Goal: Task Accomplishment & Management: Use online tool/utility

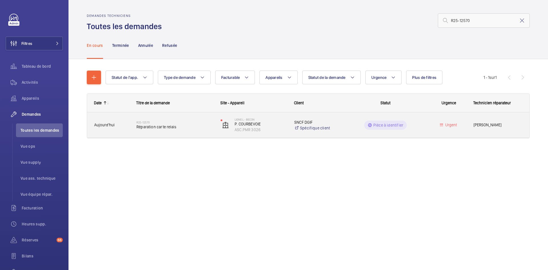
type input "R25-12570"
click at [120, 125] on span "Aujourd'hui" at bounding box center [111, 125] width 35 height 7
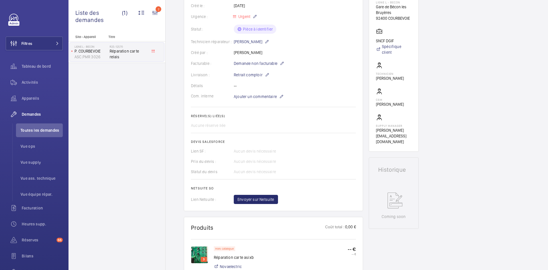
scroll to position [114, 0]
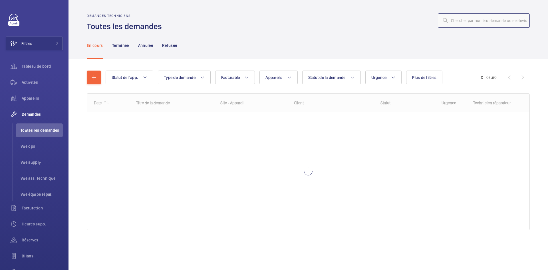
click at [474, 21] on input "text" at bounding box center [484, 20] width 92 height 14
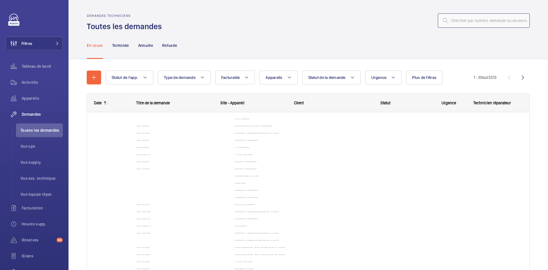
paste input "R25-12523"
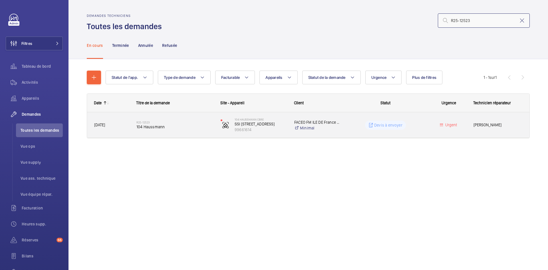
type input "R25-12523"
click at [134, 124] on div "R25-12523 104 Haussmann" at bounding box center [172, 125] width 84 height 26
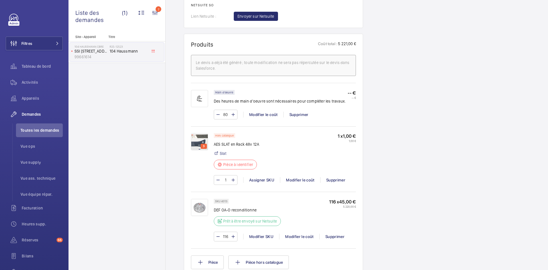
scroll to position [371, 0]
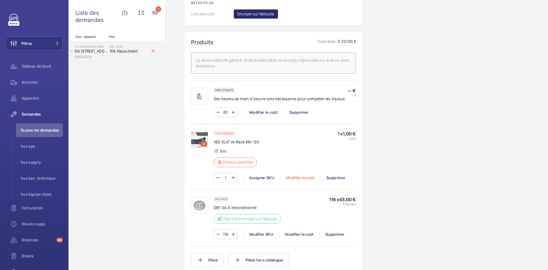
click at [299, 178] on div "Modifier le coût" at bounding box center [300, 178] width 40 height 6
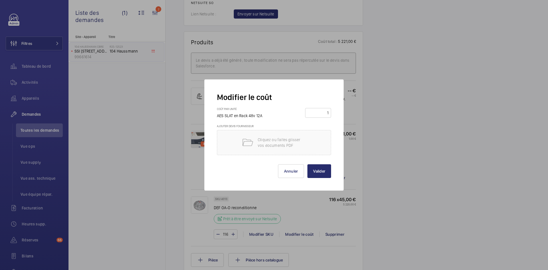
click at [329, 111] on input "1" at bounding box center [318, 112] width 22 height 9
type input "2200"
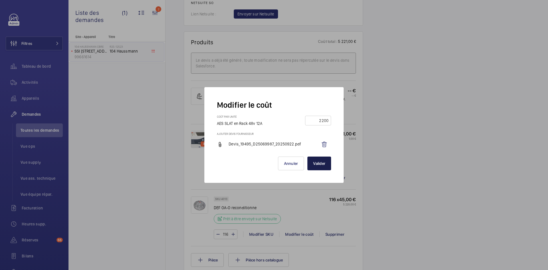
click at [321, 162] on button "Valider" at bounding box center [319, 163] width 24 height 14
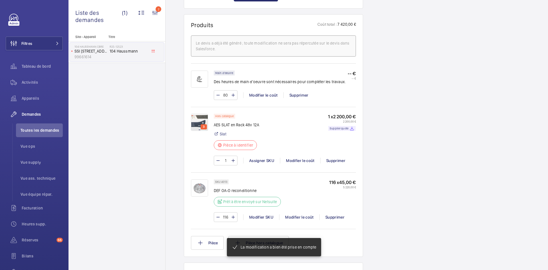
scroll to position [394, 0]
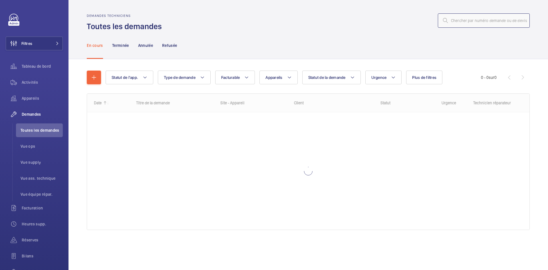
click at [472, 22] on input "text" at bounding box center [484, 20] width 92 height 14
paste input "R25-12523"
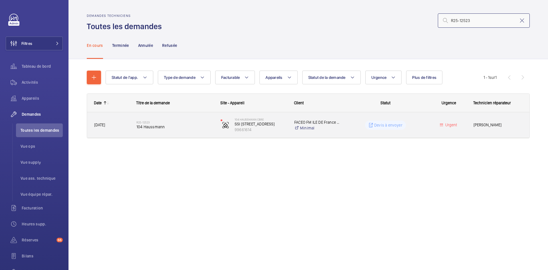
type input "R25-12523"
click at [127, 124] on span "19/09/2025" at bounding box center [111, 125] width 35 height 7
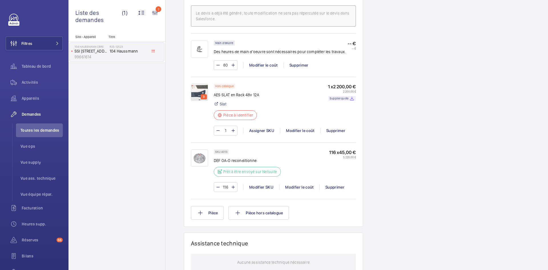
scroll to position [428, 0]
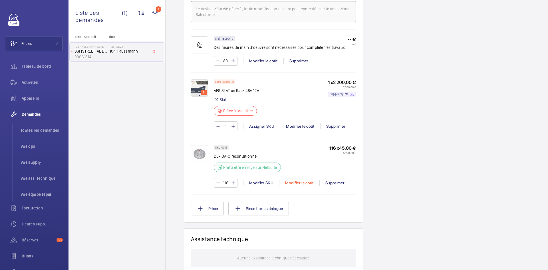
click at [306, 182] on div "Modifier le coût" at bounding box center [299, 183] width 40 height 6
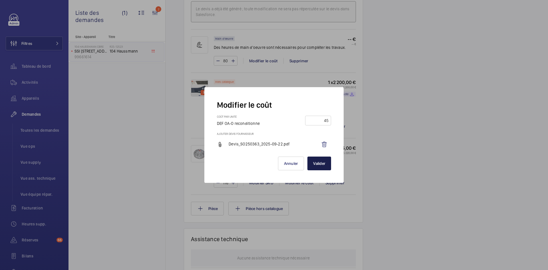
click at [323, 167] on button "Valider" at bounding box center [319, 163] width 24 height 14
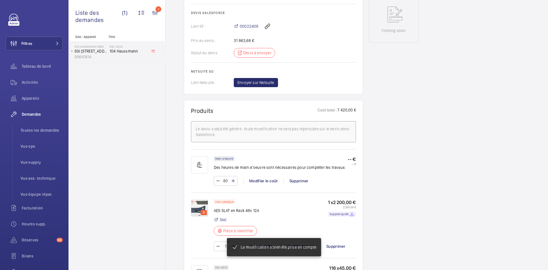
scroll to position [308, 0]
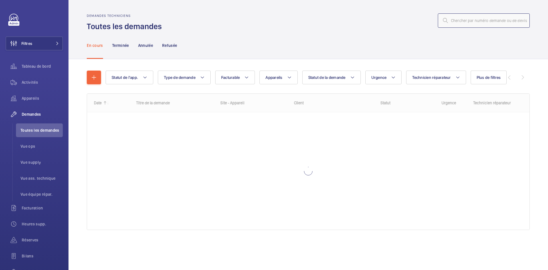
click at [474, 18] on input "text" at bounding box center [484, 20] width 92 height 14
paste input "R25-12294"
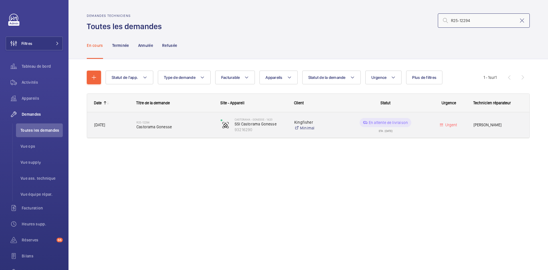
type input "R25-12294"
click at [132, 123] on div "R25-12294 Castorama Gonesse" at bounding box center [172, 125] width 84 height 26
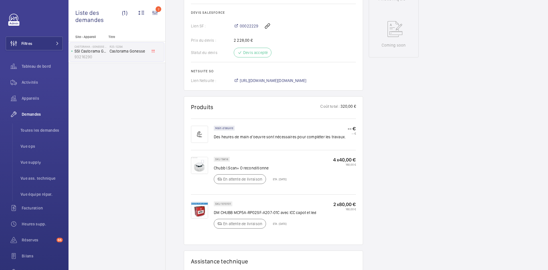
scroll to position [285, 0]
click at [303, 78] on span "https://6461500.app.netsuite.com/app/accounting/transactions/salesord.nl?id=302…" at bounding box center [273, 81] width 67 height 6
click at [307, 78] on span "https://6461500.app.netsuite.com/app/accounting/transactions/salesord.nl?id=302…" at bounding box center [273, 81] width 67 height 6
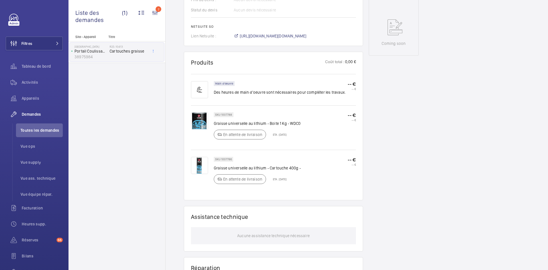
scroll to position [285, 0]
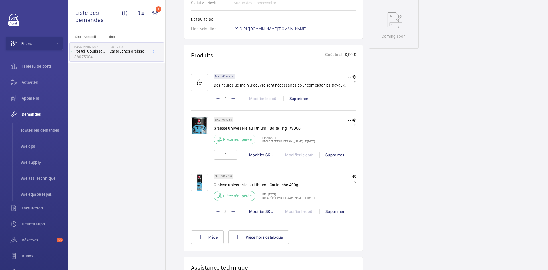
scroll to position [297, 0]
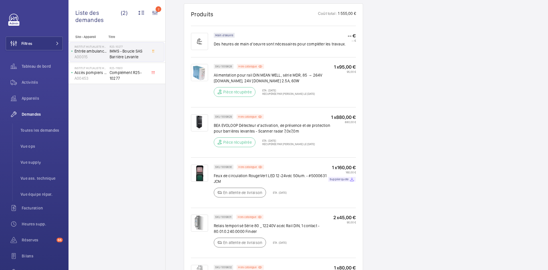
scroll to position [428, 0]
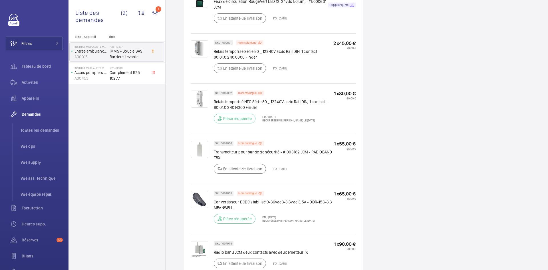
scroll to position [599, 0]
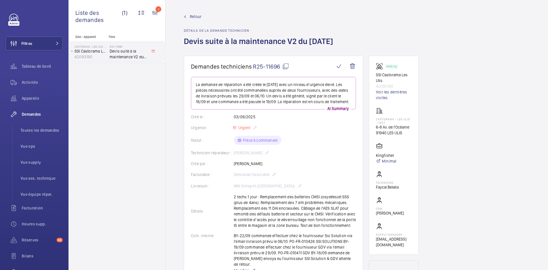
scroll to position [343, 0]
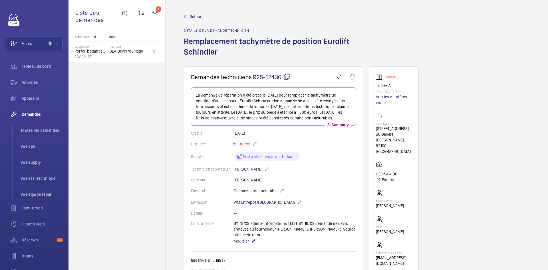
click at [199, 16] on span "Retour" at bounding box center [196, 17] width 12 height 6
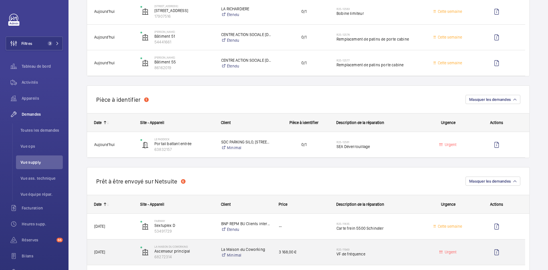
scroll to position [343, 0]
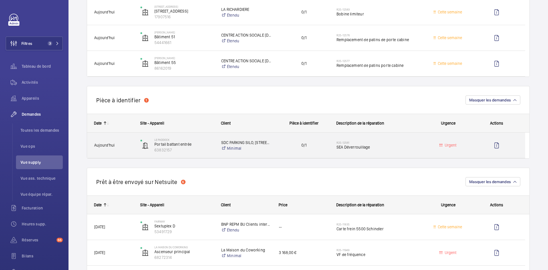
click at [129, 144] on span "Aujourd'hui" at bounding box center [113, 145] width 39 height 7
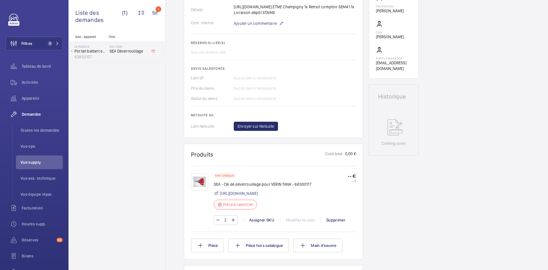
scroll to position [200, 0]
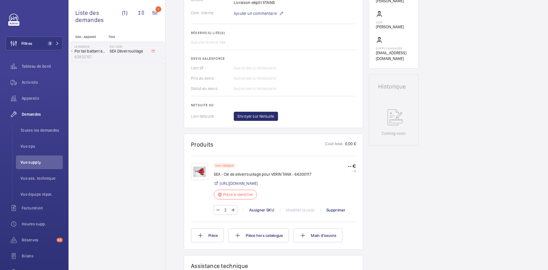
click at [201, 178] on img at bounding box center [199, 171] width 17 height 17
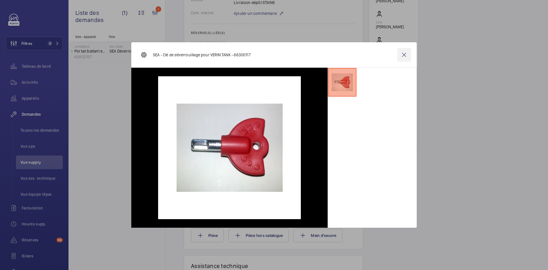
click at [404, 54] on wm-front-icon-button at bounding box center [404, 55] width 14 height 14
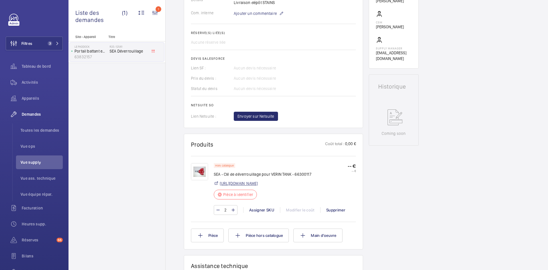
click at [250, 186] on link "https://etme.com/connexion" at bounding box center [239, 183] width 38 height 6
click at [205, 176] on img at bounding box center [199, 171] width 17 height 17
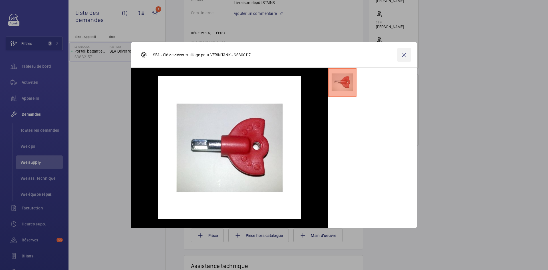
click at [404, 51] on wm-front-icon-button at bounding box center [404, 55] width 14 height 14
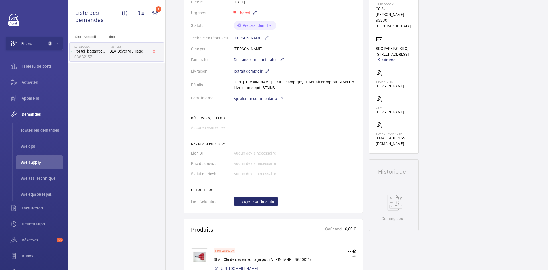
scroll to position [114, 0]
drag, startPoint x: 234, startPoint y: 82, endPoint x: 292, endPoint y: 92, distance: 58.8
click at [316, 91] on div "Détails https://drive.google.com/file/d/1T6tGKmm9Wf5nIMIKam-rPjLZFdQJz83c/view?…" at bounding box center [273, 85] width 165 height 11
copy p "https://drive.google.com/file/d/1T6tGKmm9Wf5nIMIKam-rPjLZFdQJz83c/view?usp=driv…"
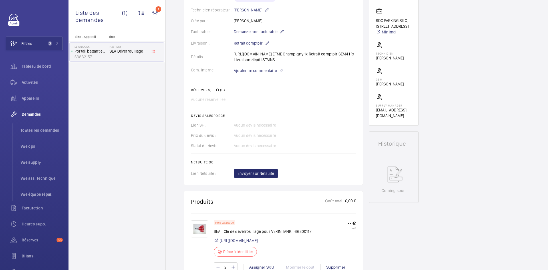
scroll to position [0, 0]
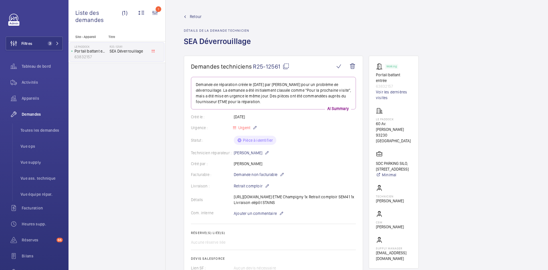
click at [286, 65] on mat-icon at bounding box center [286, 66] width 7 height 7
copy p "https://drive.google.com/file/d/1T6tGKmm9Wf5nIMIKam-rPjLZFdQJz83c/view?usp=driv…"
click at [197, 17] on span "Retour" at bounding box center [196, 17] width 12 height 6
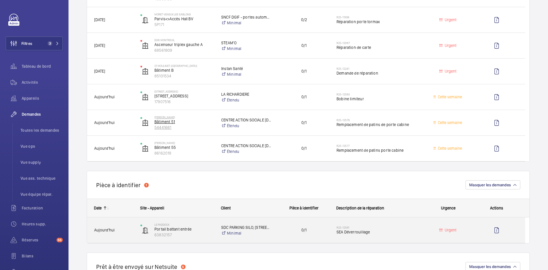
scroll to position [257, 0]
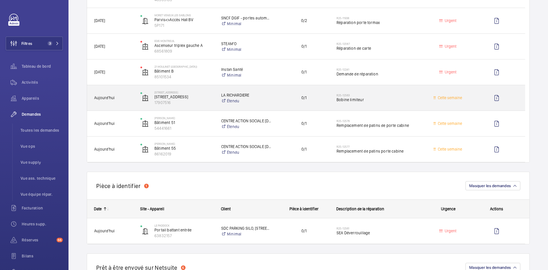
click at [132, 101] on div "Aujourd'hui" at bounding box center [110, 98] width 46 height 18
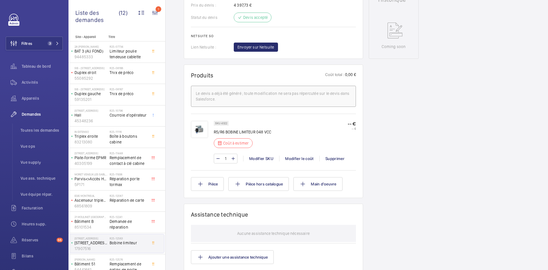
scroll to position [285, 0]
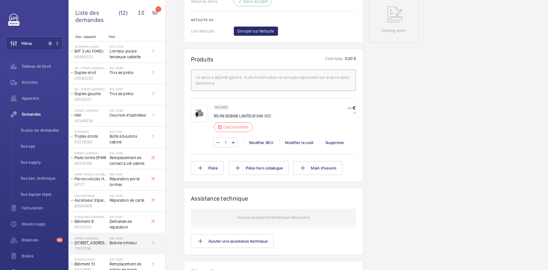
click at [195, 116] on img at bounding box center [199, 113] width 17 height 17
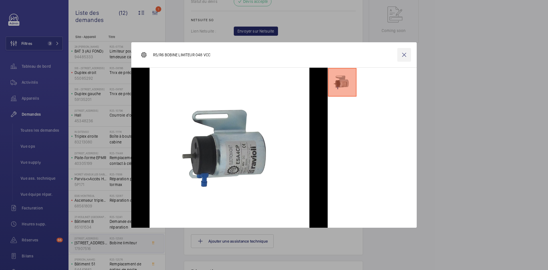
click at [406, 56] on wm-front-icon-button at bounding box center [404, 55] width 14 height 14
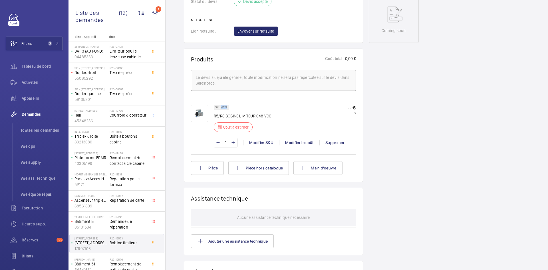
drag, startPoint x: 227, startPoint y: 112, endPoint x: 221, endPoint y: 112, distance: 6.3
click at [221, 110] on div "SKU 4322" at bounding box center [221, 107] width 15 height 5
copy p "4322"
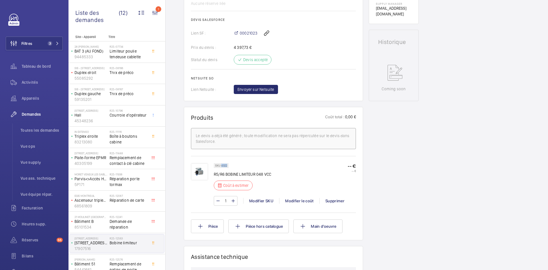
scroll to position [228, 0]
click at [302, 202] on div "Modifier le coût" at bounding box center [299, 200] width 40 height 6
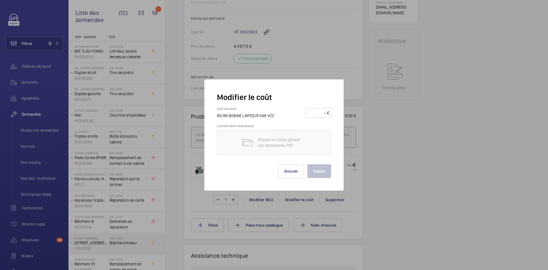
click at [319, 114] on input "number" at bounding box center [317, 112] width 20 height 9
type input "120"
click at [325, 170] on button "Valider" at bounding box center [319, 171] width 24 height 14
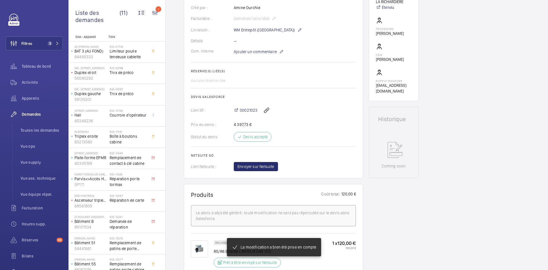
scroll to position [240, 0]
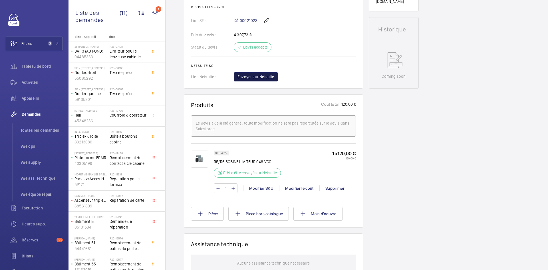
click at [265, 76] on span "Envoyer sur Netsuite" at bounding box center [255, 77] width 37 height 6
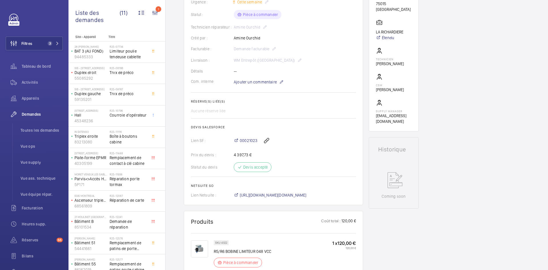
scroll to position [177, 0]
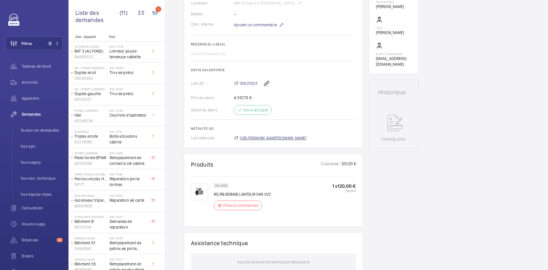
click at [299, 136] on span "https://6461500.app.netsuite.com/app/accounting/transactions/salesord.nl?id=302…" at bounding box center [273, 138] width 67 height 6
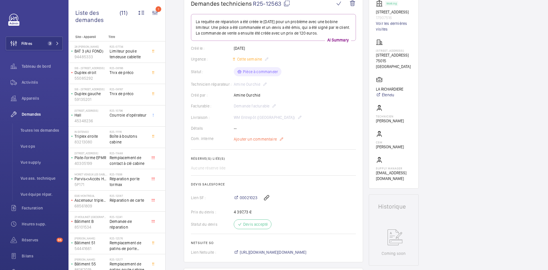
click at [248, 137] on span "Ajouter un commentaire" at bounding box center [255, 139] width 43 height 6
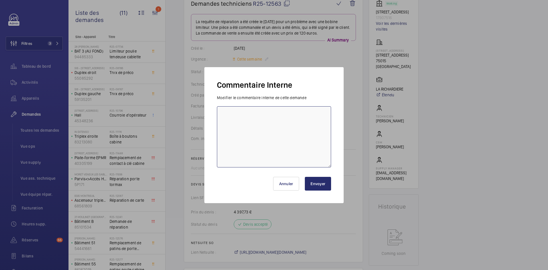
click at [252, 117] on textarea at bounding box center [274, 136] width 114 height 61
paste textarea "BY-22/09 commande effectuer chez le fournisseur Octé via le site livraison prév…"
type textarea "BY-22/09 commande effectuer chez le fournisseur Octé via le site livraison prév…"
click at [319, 184] on button "Envoyer" at bounding box center [318, 184] width 26 height 14
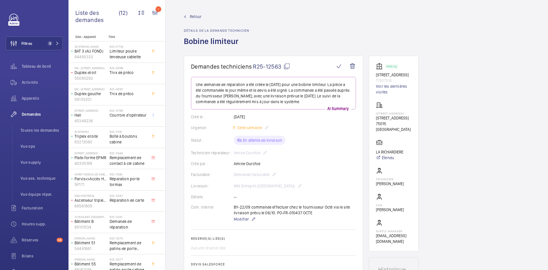
click at [198, 15] on span "Retour" at bounding box center [196, 17] width 12 height 6
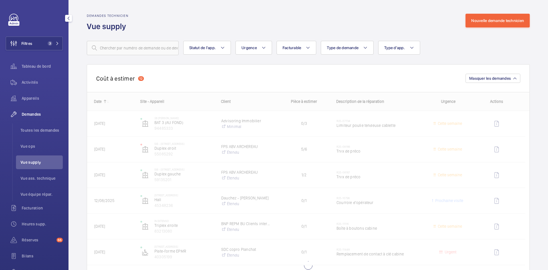
click at [37, 163] on span "Vue supply" at bounding box center [42, 162] width 42 height 6
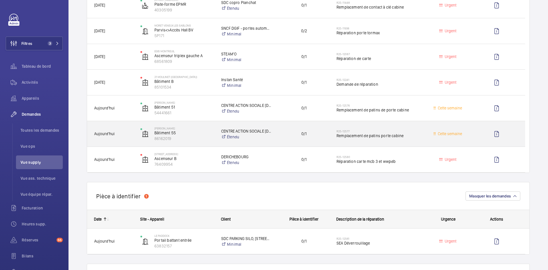
scroll to position [257, 0]
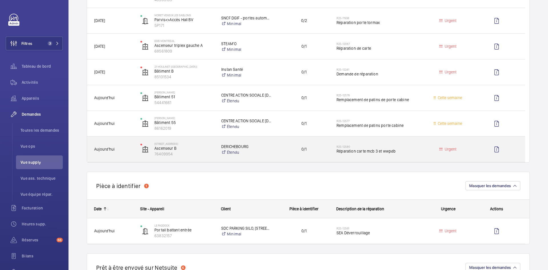
click at [133, 152] on div "59 Rue de Provence Ascenseur B 76409954" at bounding box center [173, 148] width 81 height 25
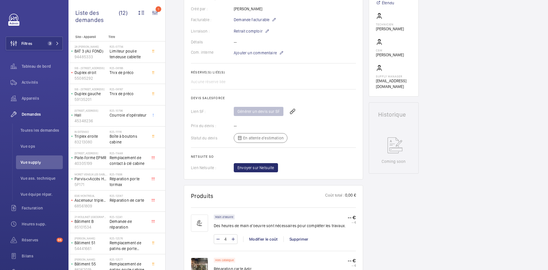
scroll to position [228, 0]
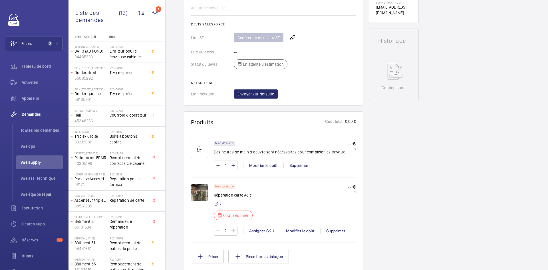
click at [204, 193] on img at bounding box center [199, 192] width 17 height 17
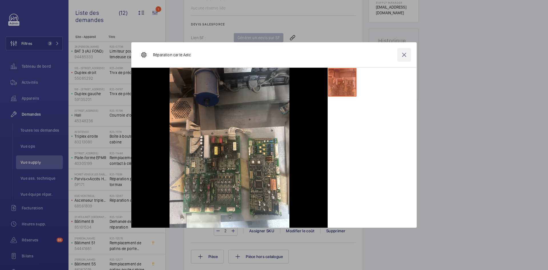
click at [407, 54] on wm-front-icon-button at bounding box center [404, 55] width 14 height 14
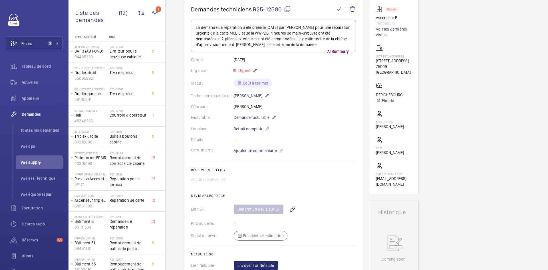
scroll to position [29, 0]
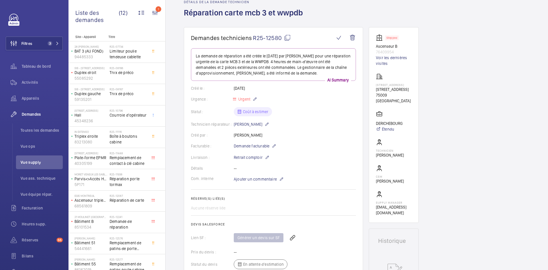
click at [288, 37] on mat-icon at bounding box center [287, 37] width 7 height 7
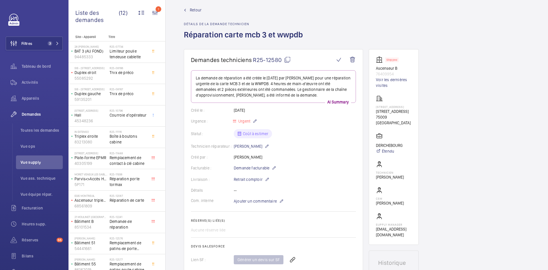
scroll to position [0, 0]
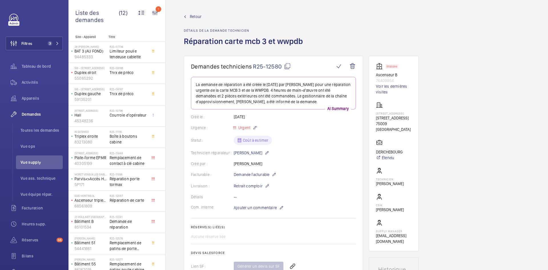
click at [193, 15] on span "Retour" at bounding box center [196, 17] width 12 height 6
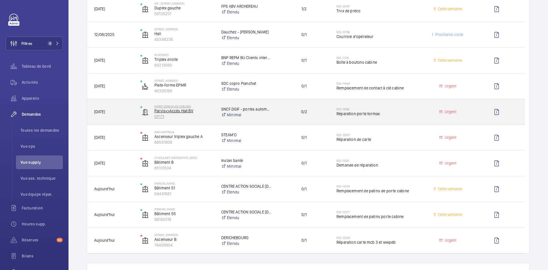
scroll to position [228, 0]
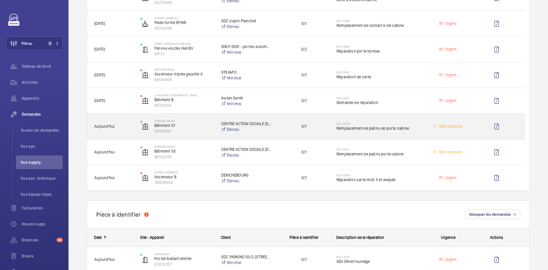
click at [126, 127] on span "Aujourd'hui" at bounding box center [113, 126] width 39 height 7
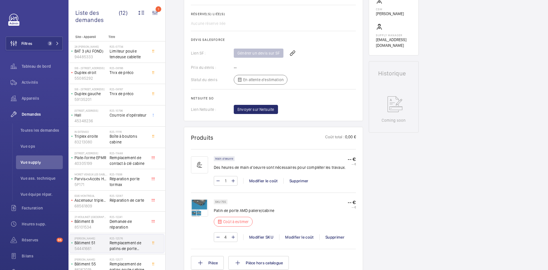
scroll to position [285, 0]
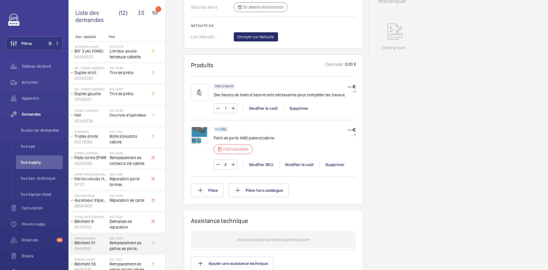
drag, startPoint x: 225, startPoint y: 129, endPoint x: 221, endPoint y: 130, distance: 5.0
click at [221, 130] on p "SKU 755" at bounding box center [220, 129] width 11 height 2
copy p "755"
click at [305, 165] on div "Modifier le coût" at bounding box center [299, 165] width 40 height 6
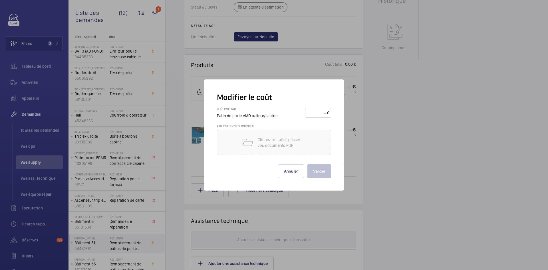
click at [316, 113] on input "number" at bounding box center [317, 112] width 20 height 9
type input "40"
click at [317, 167] on button "Valider" at bounding box center [319, 171] width 24 height 14
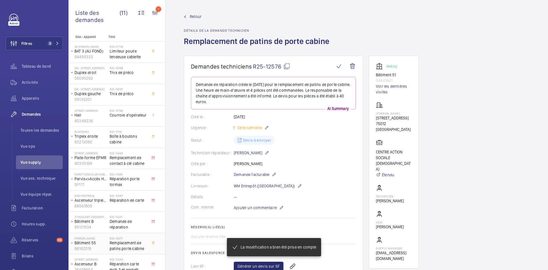
click at [106, 245] on p "86162019" at bounding box center [90, 248] width 33 height 6
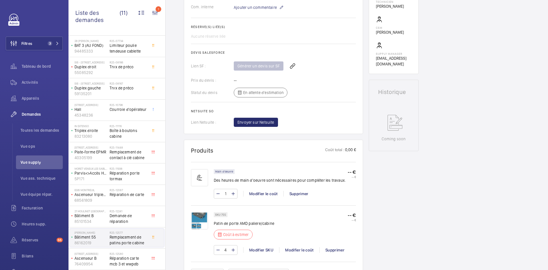
scroll to position [206, 0]
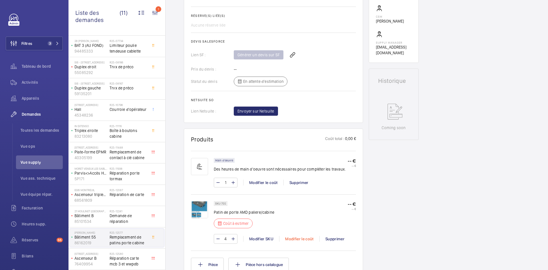
click at [298, 241] on div "Modifier le coût" at bounding box center [299, 239] width 40 height 6
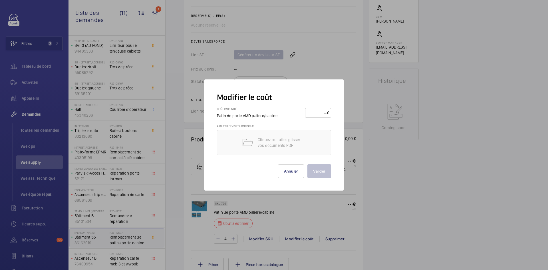
click at [318, 113] on input "number" at bounding box center [317, 112] width 20 height 9
type input "40"
click at [326, 171] on button "Valider" at bounding box center [319, 171] width 24 height 14
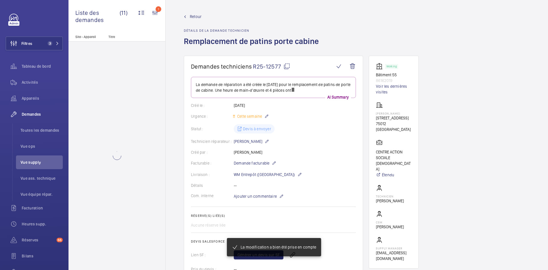
scroll to position [0, 0]
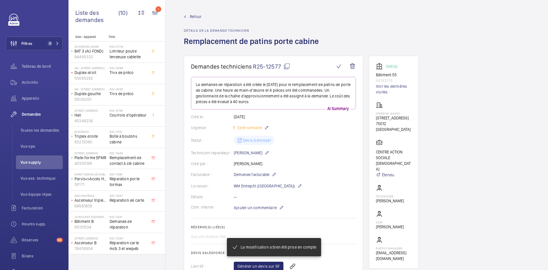
click at [194, 17] on span "Retour" at bounding box center [196, 17] width 12 height 6
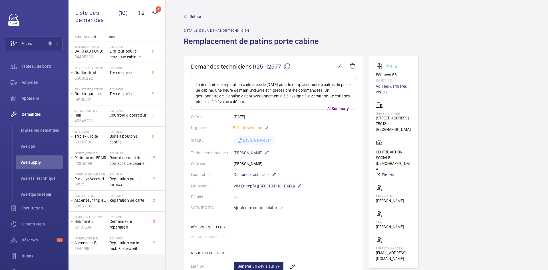
click at [195, 15] on span "Retour" at bounding box center [196, 17] width 12 height 6
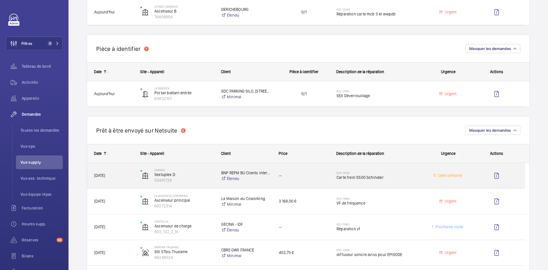
scroll to position [457, 0]
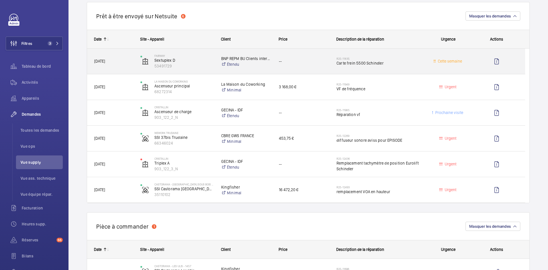
click at [125, 60] on span "05/09/2025" at bounding box center [113, 61] width 39 height 7
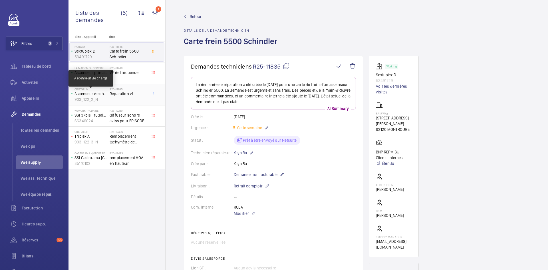
click at [107, 91] on p "Ascenseur de charge" at bounding box center [90, 94] width 33 height 6
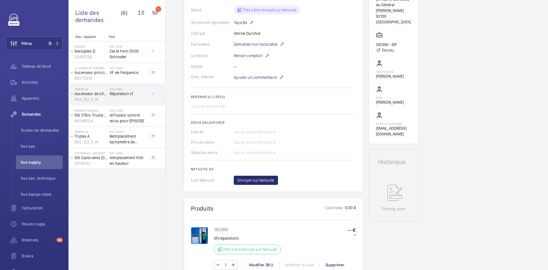
scroll to position [143, 0]
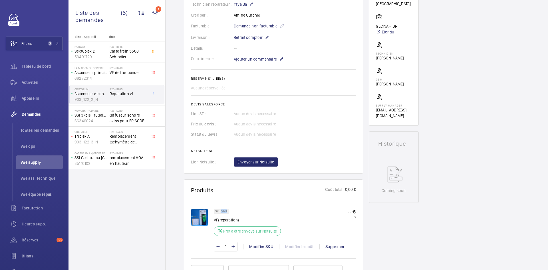
drag, startPoint x: 227, startPoint y: 216, endPoint x: 221, endPoint y: 218, distance: 5.8
click at [221, 212] on p "SKU 1049" at bounding box center [221, 211] width 12 height 2
copy p "1049"
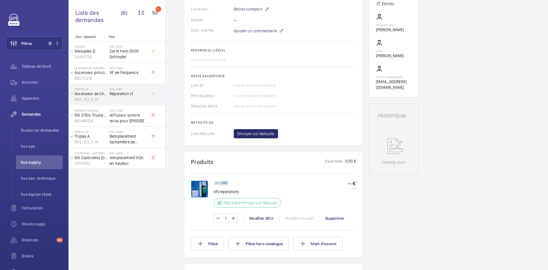
scroll to position [171, 0]
click at [204, 192] on img at bounding box center [199, 188] width 17 height 17
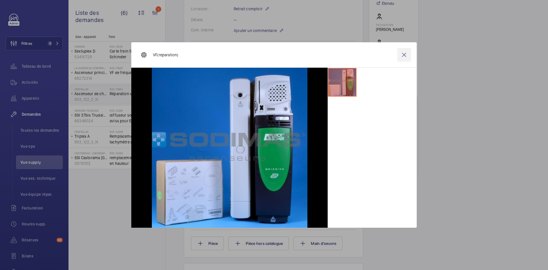
click at [405, 55] on wm-front-icon-button at bounding box center [404, 55] width 14 height 14
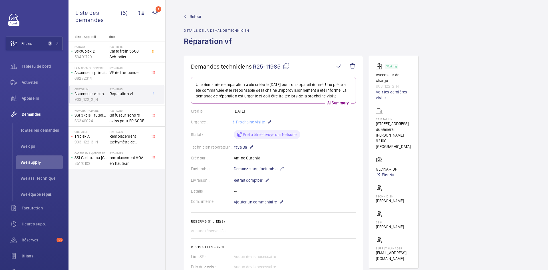
click at [195, 16] on span "Retour" at bounding box center [196, 17] width 12 height 6
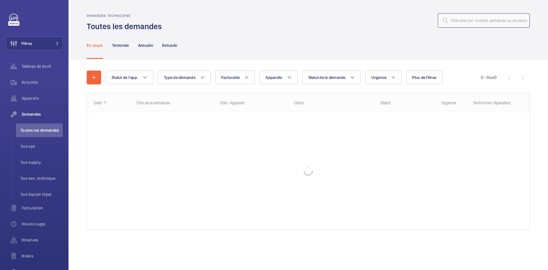
click at [488, 24] on input "text" at bounding box center [484, 20] width 92 height 14
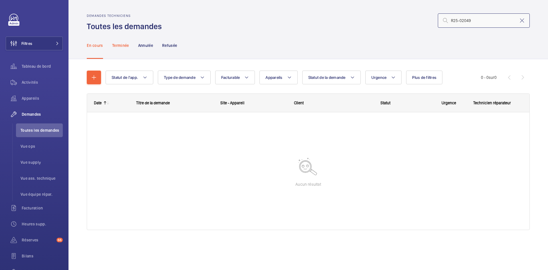
type input "R25-02049"
click at [122, 48] on p "Terminée" at bounding box center [120, 46] width 17 height 6
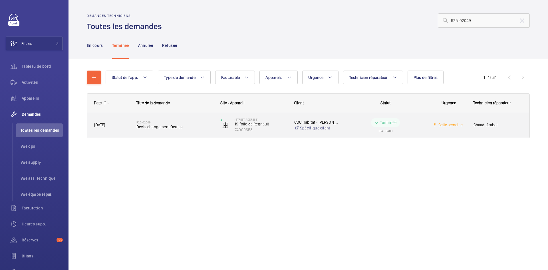
click at [105, 124] on span "09/02/2025" at bounding box center [99, 124] width 11 height 5
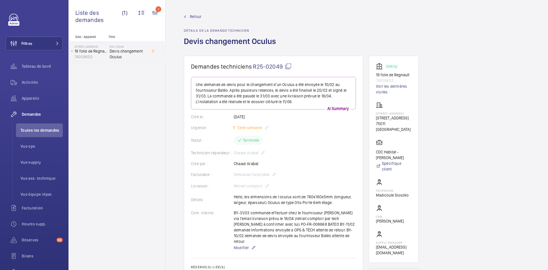
click at [191, 16] on span "Retour" at bounding box center [196, 17] width 12 height 6
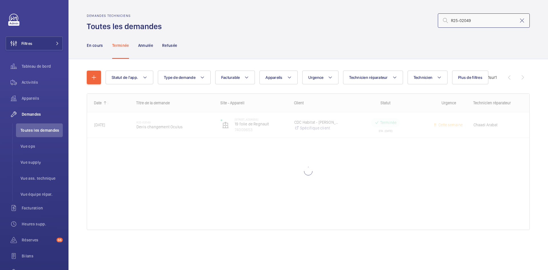
click at [483, 23] on input "R25-02049" at bounding box center [484, 20] width 92 height 14
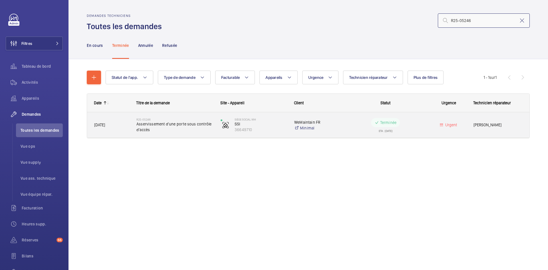
type input "R25-05246"
click at [121, 125] on span "10/04/2025" at bounding box center [111, 125] width 35 height 7
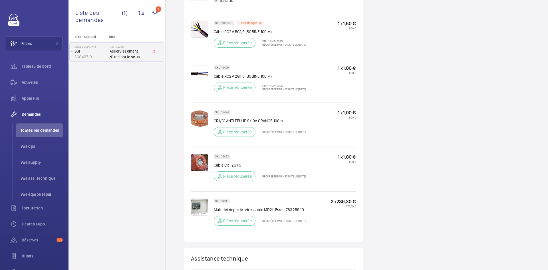
scroll to position [485, 0]
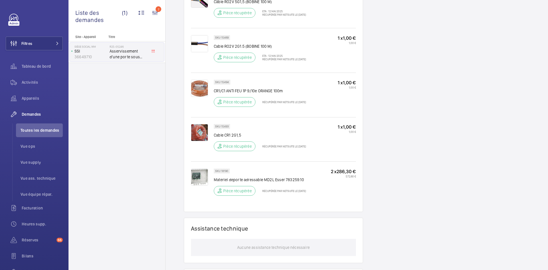
click at [196, 172] on img at bounding box center [199, 176] width 17 height 17
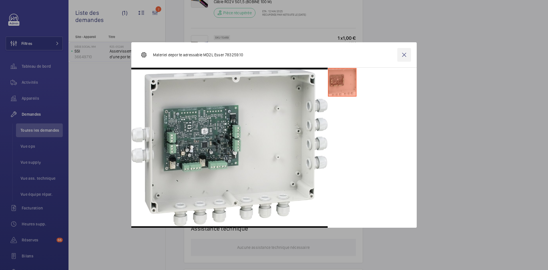
click at [406, 57] on wm-front-icon-button at bounding box center [404, 55] width 14 height 14
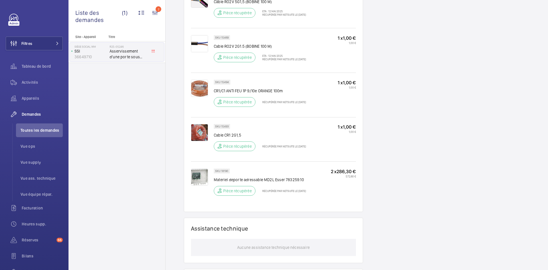
click at [202, 173] on img at bounding box center [199, 176] width 17 height 17
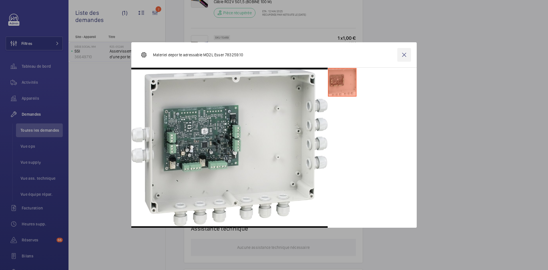
click at [404, 55] on wm-front-icon-button at bounding box center [404, 55] width 14 height 14
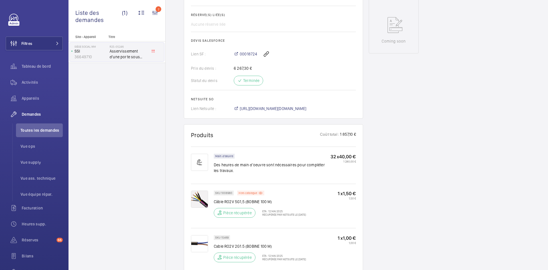
scroll to position [171, 0]
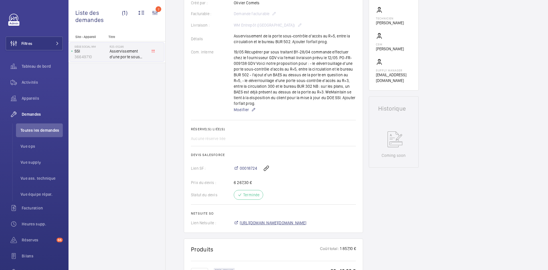
click at [288, 220] on span "https://6461500.app.netsuite.com/app/accounting/transactions/salesord.nl?id=256…" at bounding box center [273, 223] width 67 height 6
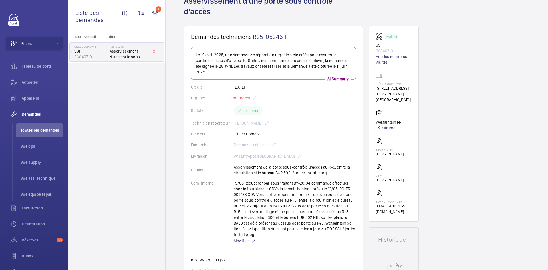
scroll to position [30, 0]
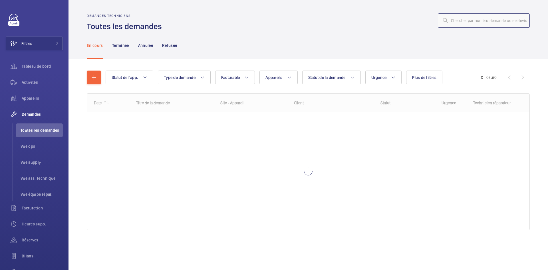
click at [488, 21] on input "text" at bounding box center [484, 20] width 92 height 14
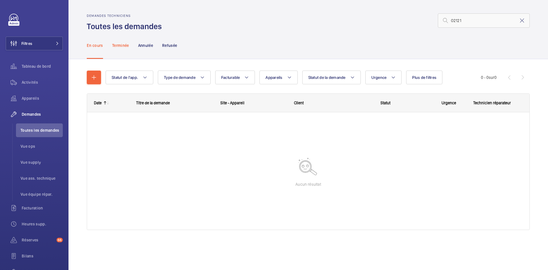
click at [123, 45] on p "Terminée" at bounding box center [120, 46] width 17 height 6
click at [96, 42] on div "En cours" at bounding box center [95, 45] width 16 height 27
click at [450, 18] on input "O2121" at bounding box center [484, 20] width 92 height 14
click at [118, 47] on p "Terminée" at bounding box center [120, 46] width 17 height 6
click at [96, 45] on p "En cours" at bounding box center [95, 46] width 16 height 6
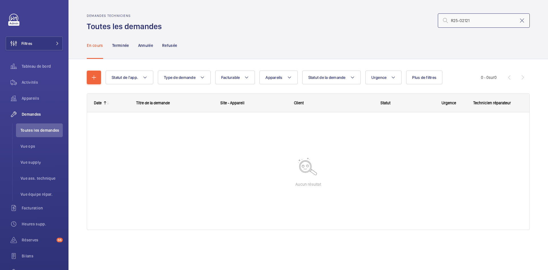
click at [504, 21] on input "R25-O2121" at bounding box center [484, 20] width 92 height 14
click at [451, 20] on input "R25-O2121" at bounding box center [484, 20] width 92 height 14
click at [492, 22] on input "R25-O2121" at bounding box center [484, 20] width 92 height 14
type input "R25-O2121"
click at [110, 55] on nav "En cours Terminée Annulée Refusée" at bounding box center [132, 45] width 90 height 27
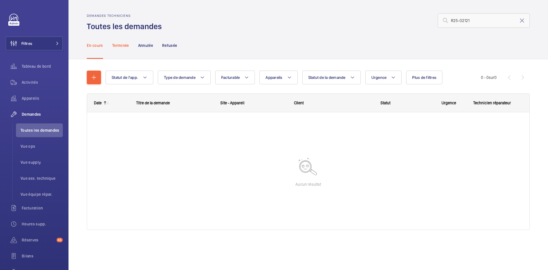
click at [124, 46] on p "Terminée" at bounding box center [120, 46] width 17 height 6
click at [96, 46] on p "En cours" at bounding box center [95, 46] width 16 height 6
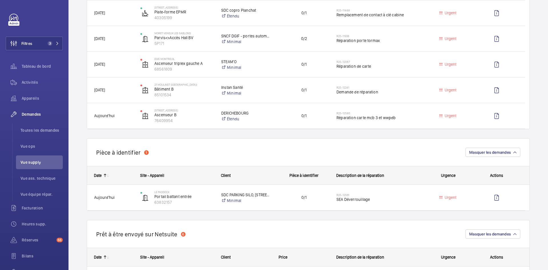
scroll to position [257, 0]
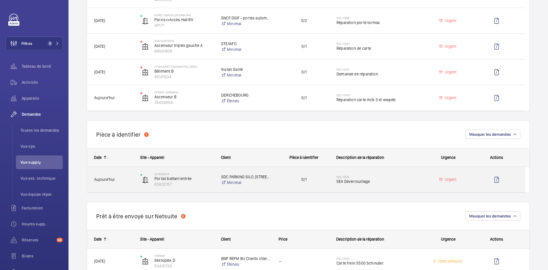
click at [135, 182] on div "Le Paddock Portail battant entrée 63832157" at bounding box center [174, 179] width 80 height 23
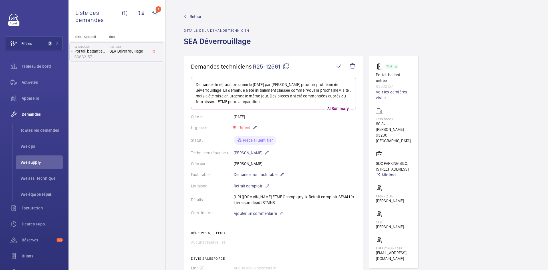
click at [285, 67] on mat-icon at bounding box center [286, 66] width 7 height 7
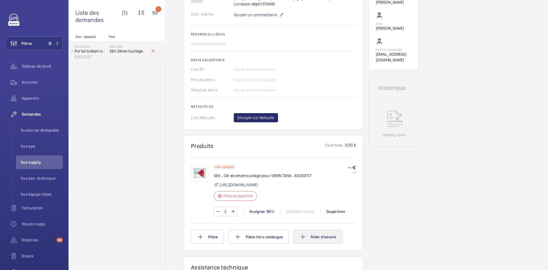
scroll to position [200, 0]
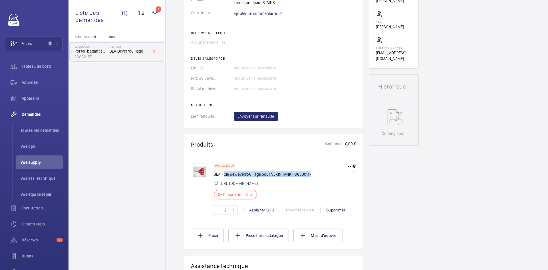
drag, startPoint x: 223, startPoint y: 180, endPoint x: 313, endPoint y: 179, distance: 89.3
click at [313, 179] on div "Hors catalogue SEA - Clé de déverrouillage pour VERIN TANK - 66300117 https://e…" at bounding box center [285, 183] width 142 height 40
copy p "Clé de déverrouillage pour VERIN TANK - 66300117"
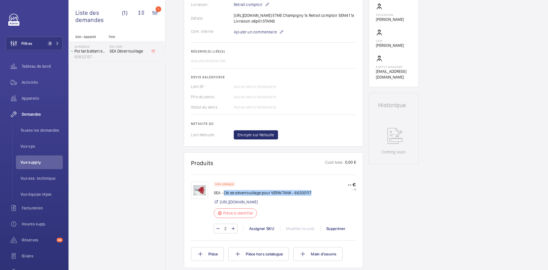
scroll to position [171, 0]
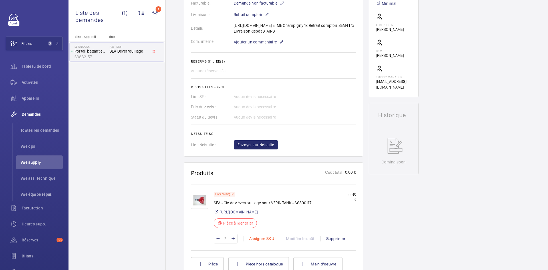
click at [263, 241] on div "Assigner SKU" at bounding box center [261, 238] width 37 height 6
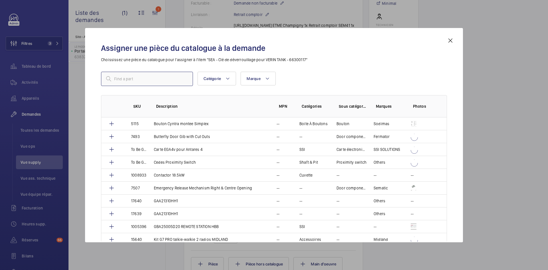
click at [155, 79] on input "text" at bounding box center [147, 79] width 92 height 14
paste input "1010325"
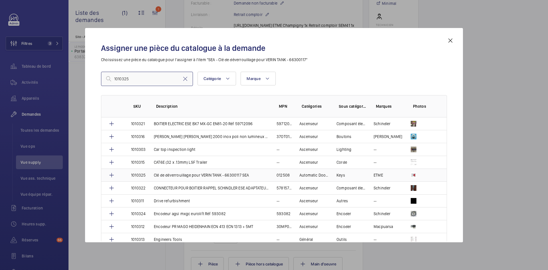
type input "1010325"
click at [146, 175] on td "1010325" at bounding box center [135, 174] width 23 height 13
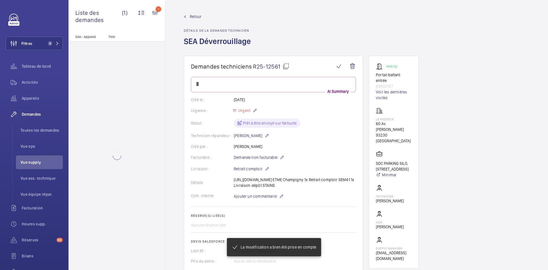
scroll to position [171, 0]
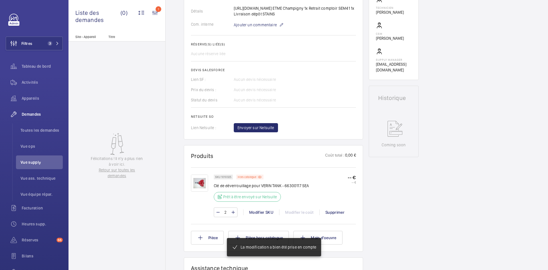
click at [197, 189] on img at bounding box center [199, 182] width 17 height 17
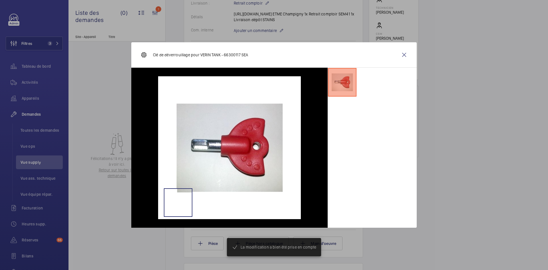
scroll to position [194, 0]
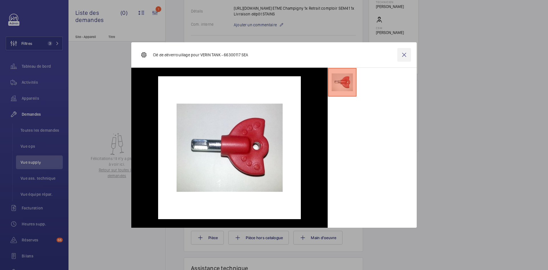
click at [401, 56] on wm-front-icon-button at bounding box center [404, 55] width 14 height 14
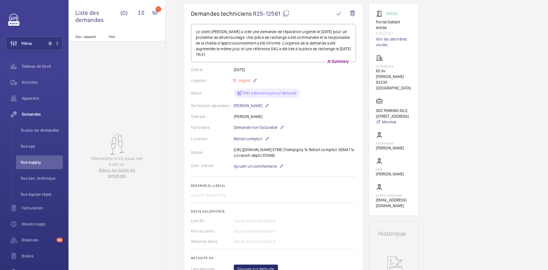
scroll to position [51, 0]
click at [267, 140] on mat-icon at bounding box center [267, 140] width 5 height 7
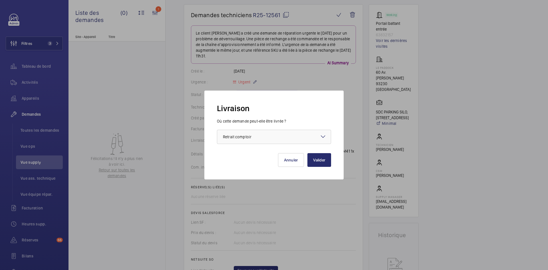
click at [325, 134] on mat-icon at bounding box center [323, 136] width 7 height 7
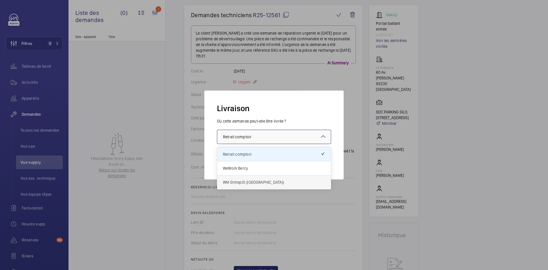
click at [264, 181] on span "WM Entrepôt (Nanterre)" at bounding box center [274, 182] width 102 height 6
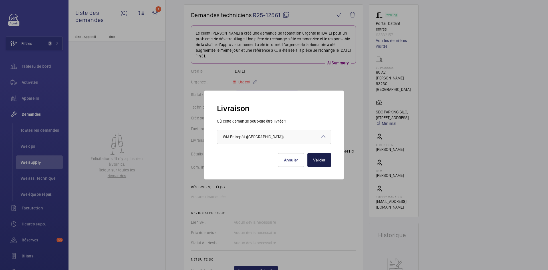
click at [323, 158] on button "Valider" at bounding box center [319, 160] width 24 height 14
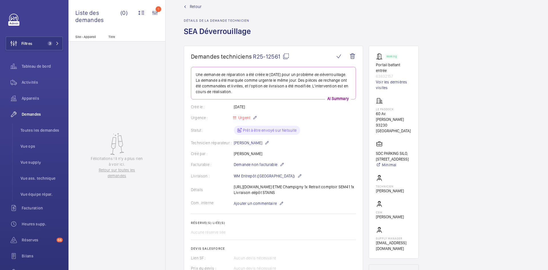
scroll to position [0, 0]
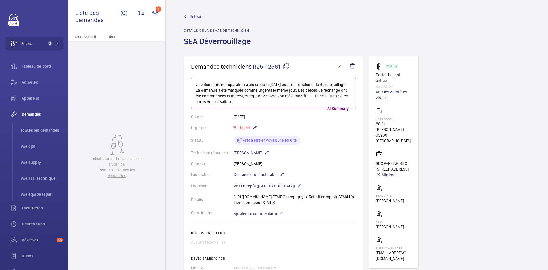
click at [192, 15] on span "Retour" at bounding box center [196, 17] width 12 height 6
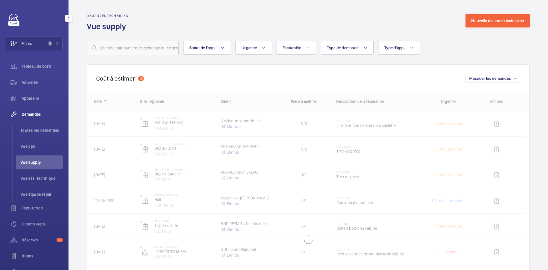
click at [30, 158] on li "Vue supply" at bounding box center [39, 162] width 47 height 14
click at [31, 160] on span "Vue supply" at bounding box center [42, 162] width 42 height 6
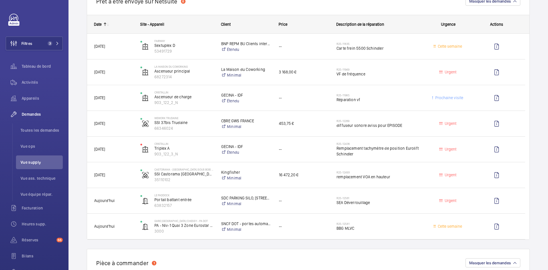
scroll to position [485, 0]
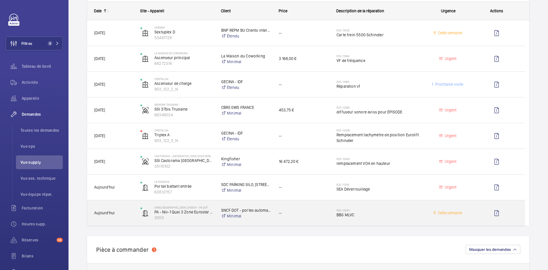
click at [132, 212] on span "Aujourd'hui" at bounding box center [113, 213] width 39 height 7
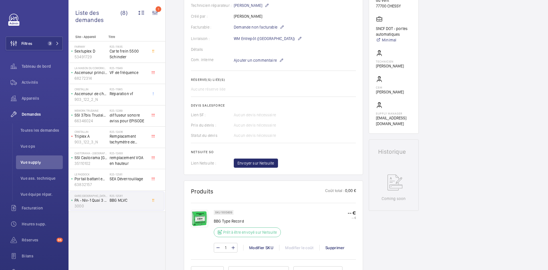
scroll to position [200, 0]
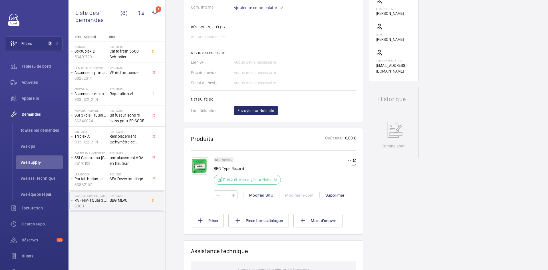
click at [197, 164] on img at bounding box center [199, 165] width 17 height 17
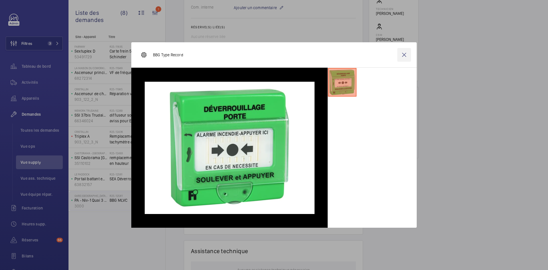
click at [404, 52] on wm-front-icon-button at bounding box center [404, 55] width 14 height 14
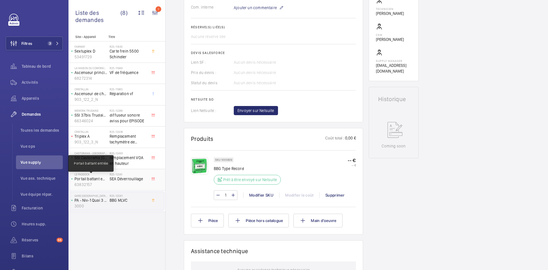
click at [96, 176] on p "Portail battant entrée" at bounding box center [90, 179] width 33 height 6
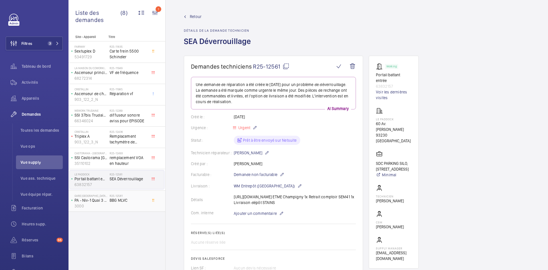
click at [101, 202] on p "PA - Niv-1 Quai 3 Zone Eurostar - repère J - 008547K-P-2-94-0-28" at bounding box center [90, 200] width 33 height 6
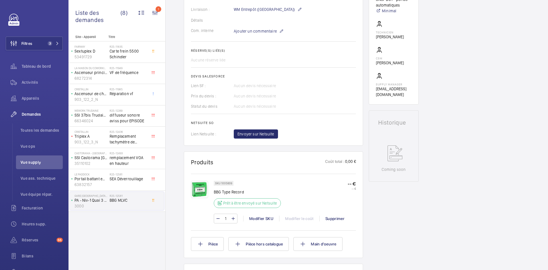
scroll to position [228, 0]
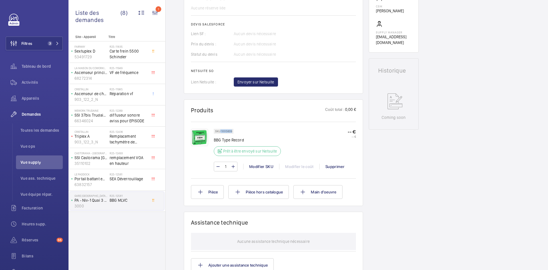
drag, startPoint x: 232, startPoint y: 131, endPoint x: 220, endPoint y: 132, distance: 11.7
click at [220, 132] on div "SKU 1005609" at bounding box center [224, 131] width 20 height 5
copy p "1005609"
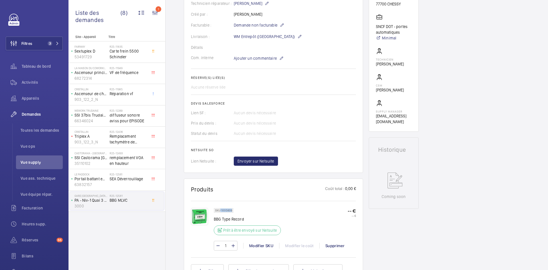
scroll to position [143, 0]
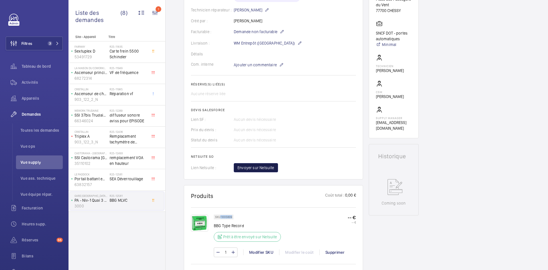
click at [256, 168] on span "Envoyer sur Netsuite" at bounding box center [255, 168] width 37 height 6
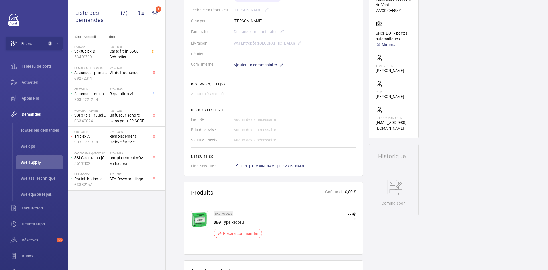
click at [290, 167] on span "https://6461500.app.netsuite.com/app/accounting/transactions/salesord.nl?id=302…" at bounding box center [273, 166] width 67 height 6
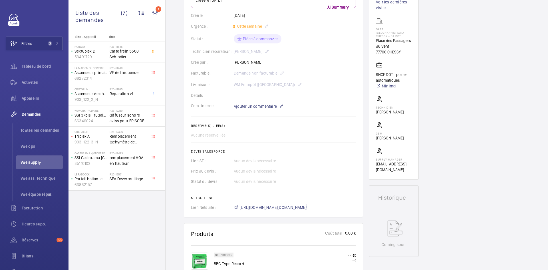
scroll to position [57, 0]
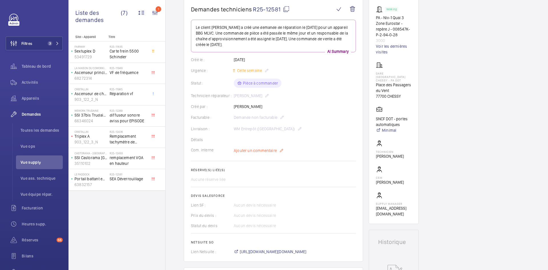
click at [251, 148] on span "Ajouter un commentaire" at bounding box center [255, 151] width 43 height 6
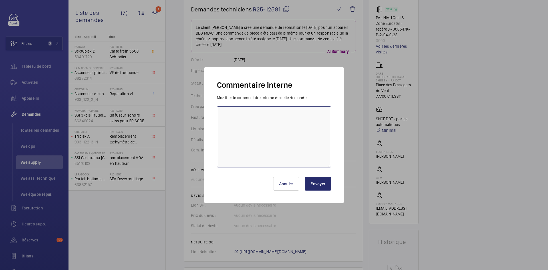
click at [233, 125] on textarea at bounding box center [274, 136] width 114 height 61
paste textarea "BY-22/09 commande effectuer chez le fournisseur Electrick via le site livraison…"
type textarea "BY-22/09 commande effectuer chez le fournisseur Electrick via le site livraison…"
click at [322, 184] on button "Envoyer" at bounding box center [318, 184] width 26 height 14
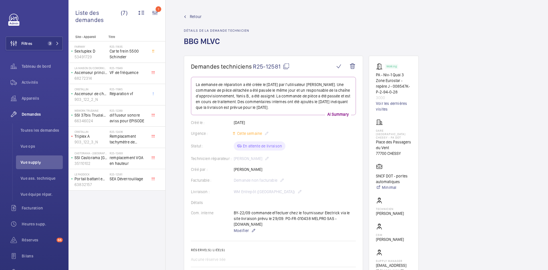
click at [197, 17] on span "Retour" at bounding box center [196, 17] width 12 height 6
click at [199, 17] on span "Retour" at bounding box center [196, 17] width 12 height 6
click at [195, 16] on span "Retour" at bounding box center [196, 17] width 12 height 6
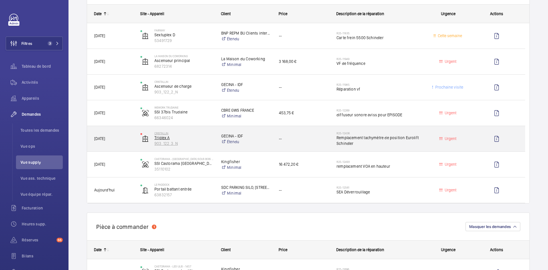
scroll to position [485, 0]
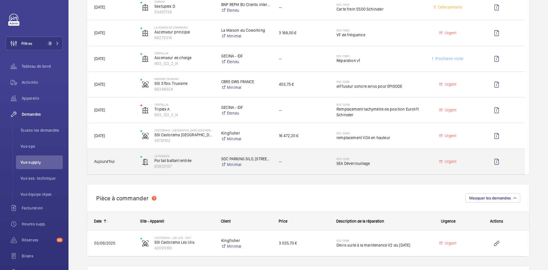
click at [125, 162] on span "Aujourd'hui" at bounding box center [113, 161] width 39 height 7
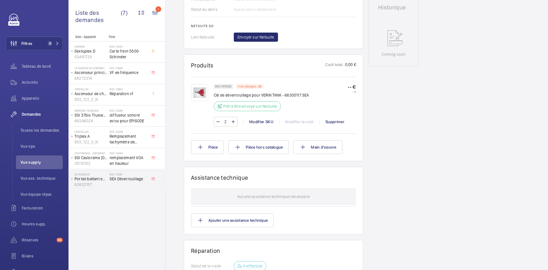
scroll to position [285, 0]
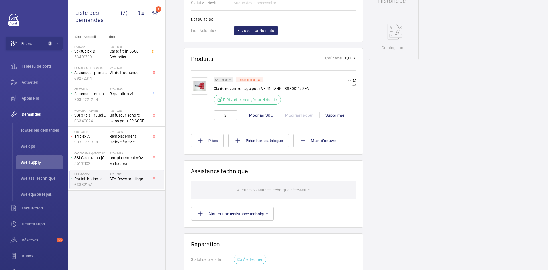
click at [198, 88] on img at bounding box center [199, 85] width 17 height 17
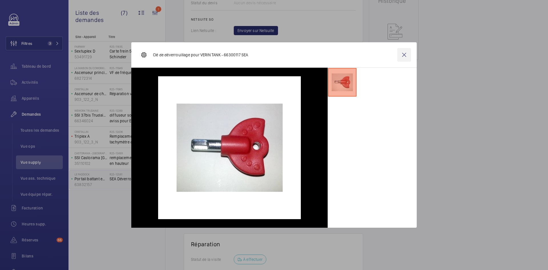
click at [406, 52] on wm-front-icon-button at bounding box center [404, 55] width 14 height 14
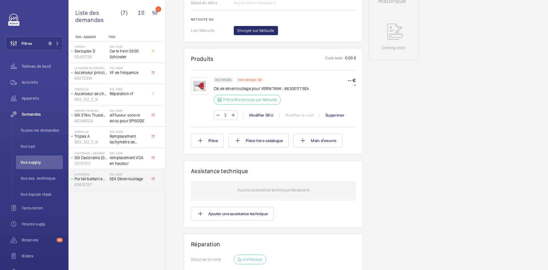
click at [200, 90] on img at bounding box center [199, 85] width 17 height 17
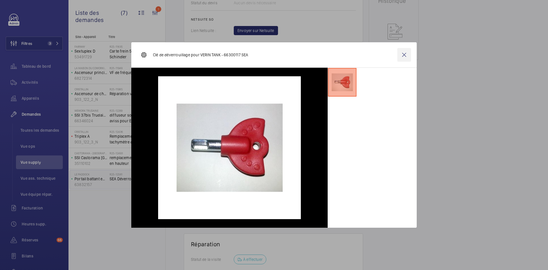
click at [407, 53] on wm-front-icon-button at bounding box center [404, 55] width 14 height 14
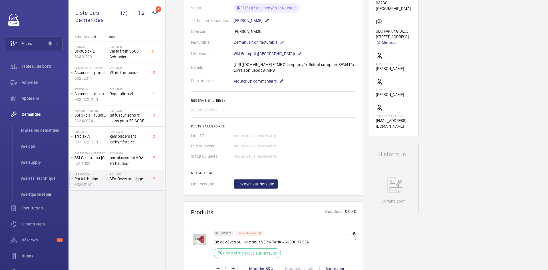
scroll to position [143, 0]
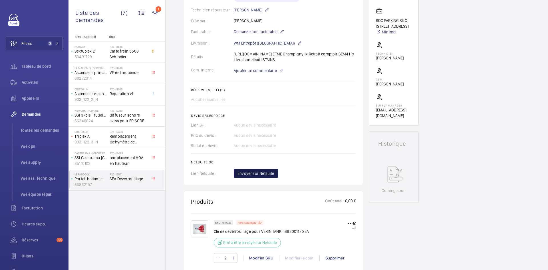
click at [266, 176] on span "Envoyer sur Netsuite" at bounding box center [255, 173] width 37 height 6
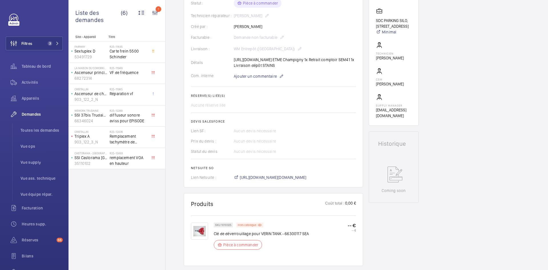
scroll to position [228, 0]
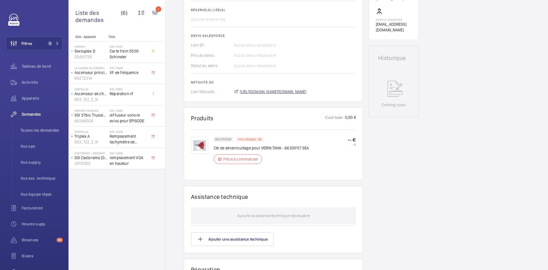
click at [265, 94] on span "https://6461500.app.netsuite.com/app/accounting/transactions/salesord.nl?id=302…" at bounding box center [273, 92] width 67 height 6
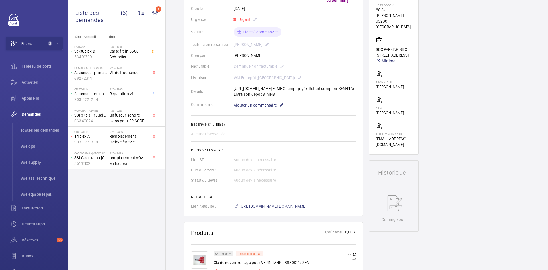
scroll to position [57, 0]
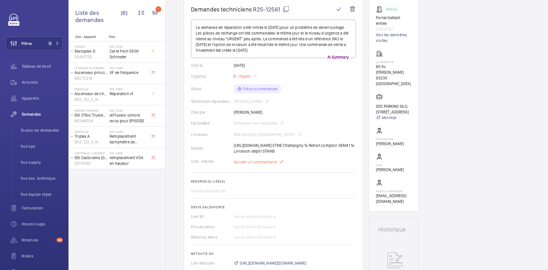
click at [267, 165] on span "Ajouter un commentaire" at bounding box center [255, 162] width 43 height 6
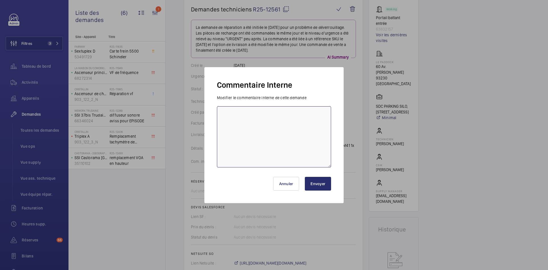
click at [242, 114] on textarea at bounding box center [274, 136] width 114 height 61
paste textarea "BY-22/09 commande effectuer chez le fournisseur ETME via l'email livraison prév…"
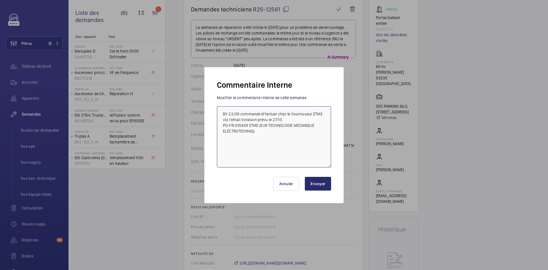
type textarea "BY-22/09 commande effectuer chez le fournisseur ETME via l'email livraison prév…"
click at [323, 187] on button "Envoyer" at bounding box center [318, 184] width 26 height 14
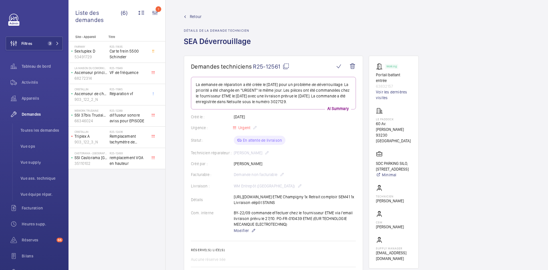
click at [288, 66] on mat-icon at bounding box center [286, 66] width 7 height 7
click at [197, 16] on span "Retour" at bounding box center [196, 17] width 12 height 6
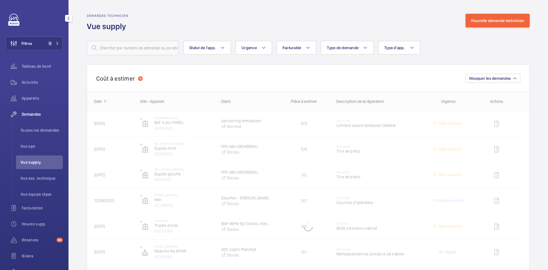
click at [30, 162] on span "Vue supply" at bounding box center [42, 162] width 42 height 6
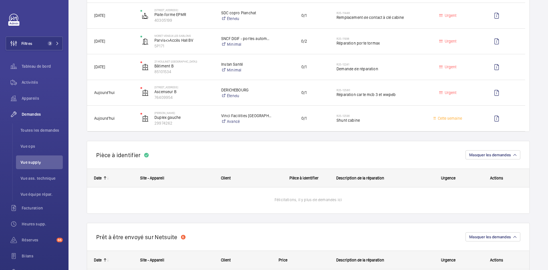
scroll to position [228, 0]
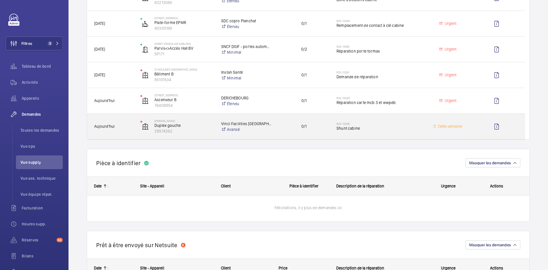
click at [132, 120] on div "Aujourd'hui" at bounding box center [110, 126] width 46 height 18
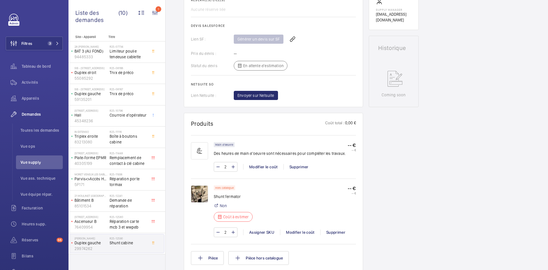
scroll to position [257, 0]
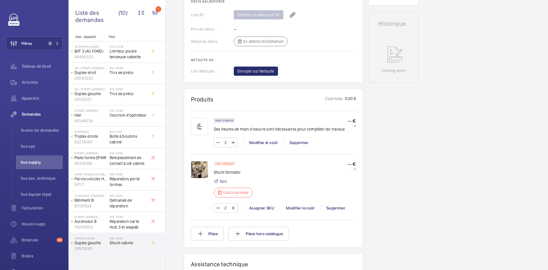
click at [204, 166] on img at bounding box center [199, 169] width 17 height 17
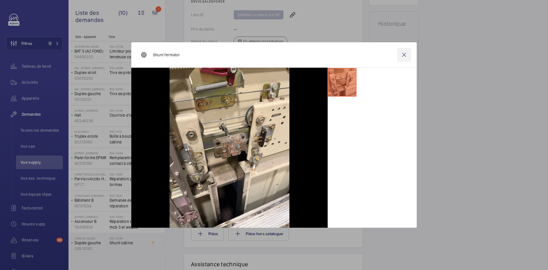
click at [403, 54] on wm-front-icon-button at bounding box center [404, 55] width 14 height 14
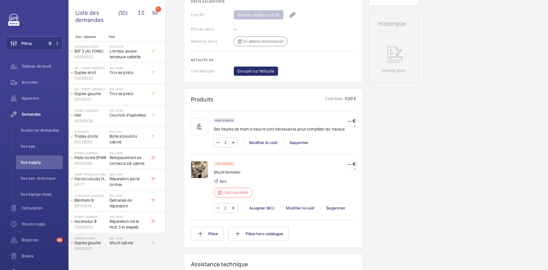
click at [200, 168] on img at bounding box center [199, 169] width 17 height 17
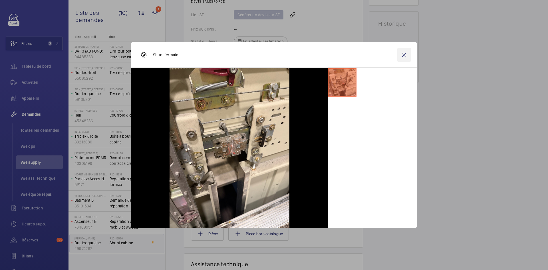
click at [406, 54] on wm-front-icon-button at bounding box center [404, 55] width 14 height 14
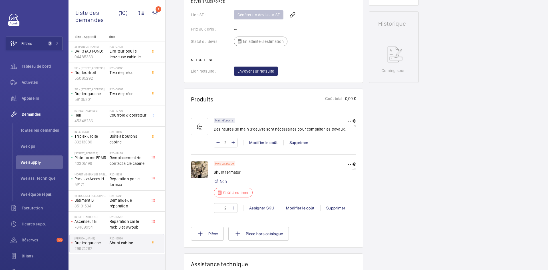
click at [197, 174] on img at bounding box center [199, 169] width 17 height 17
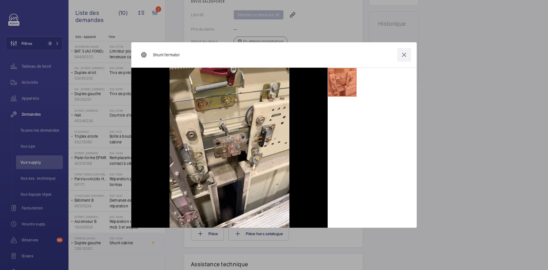
click at [407, 55] on wm-front-icon-button at bounding box center [404, 55] width 14 height 14
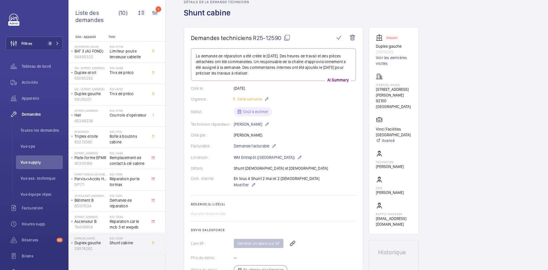
scroll to position [0, 0]
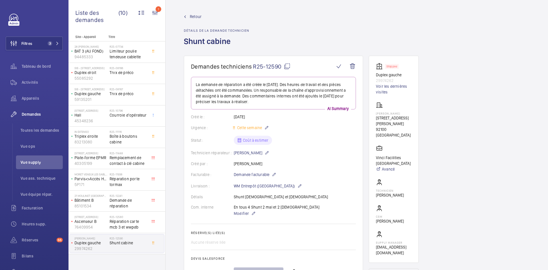
click at [288, 65] on mat-icon at bounding box center [287, 66] width 7 height 7
click at [242, 216] on span "Modifier" at bounding box center [241, 213] width 15 height 6
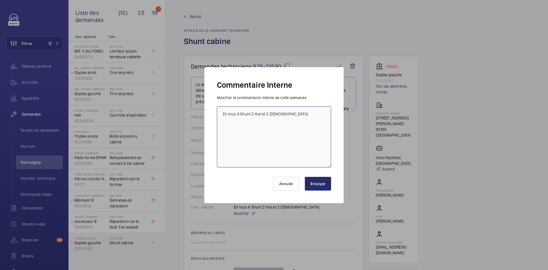
click at [222, 112] on textarea "En tous 4 Shunt 2 mal et 2 femelle" at bounding box center [274, 136] width 114 height 61
type textarea "BY-22/09 demande de devis envoyée au fournisseur Fermator attente de retour. En…"
click at [319, 183] on button "Envoyer" at bounding box center [318, 184] width 26 height 14
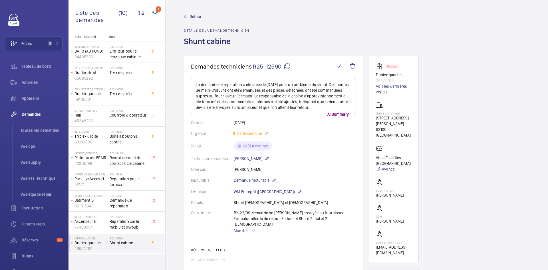
click at [196, 17] on span "Retour" at bounding box center [196, 17] width 12 height 6
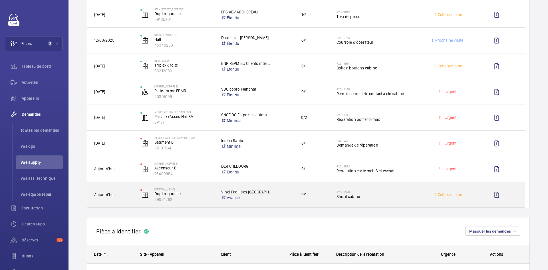
scroll to position [200, 0]
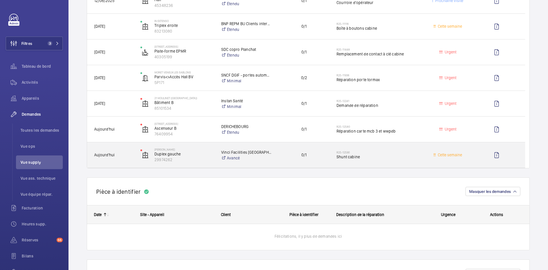
click at [118, 156] on span "Aujourd'hui" at bounding box center [113, 155] width 39 height 7
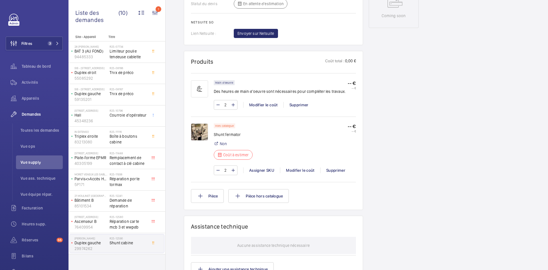
scroll to position [314, 0]
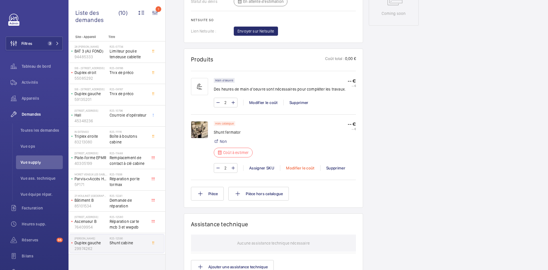
click at [303, 168] on div "Modifier le coût" at bounding box center [300, 168] width 40 height 6
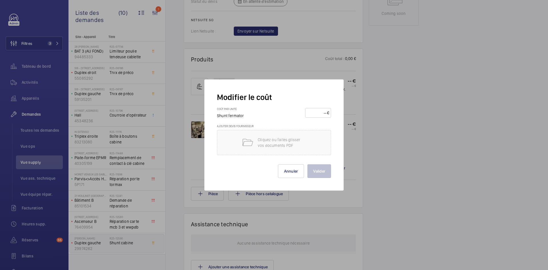
click at [321, 109] on input "number" at bounding box center [317, 112] width 20 height 9
type input "30"
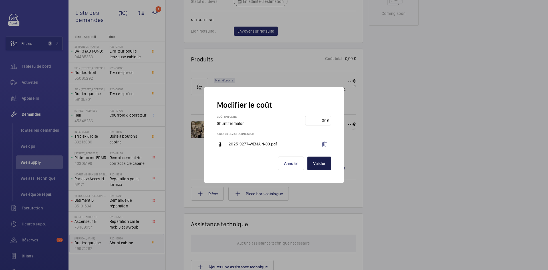
click at [318, 164] on button "Valider" at bounding box center [319, 163] width 24 height 14
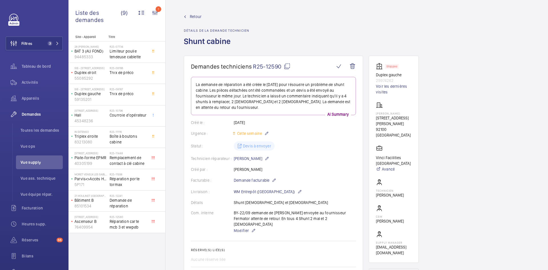
click at [196, 17] on span "Retour" at bounding box center [196, 17] width 12 height 6
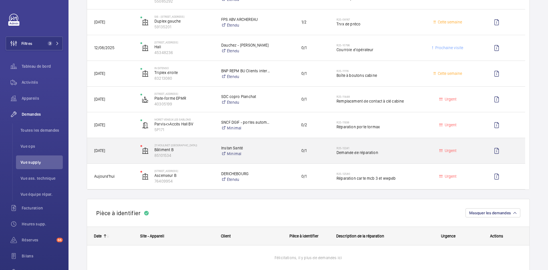
scroll to position [143, 0]
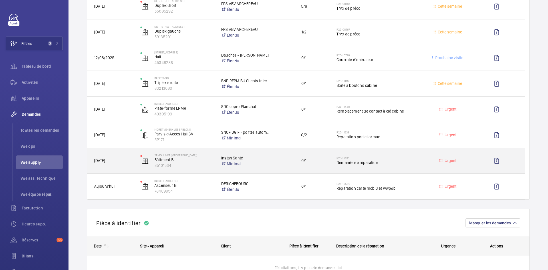
click at [124, 160] on span "15/09/2025" at bounding box center [113, 160] width 39 height 7
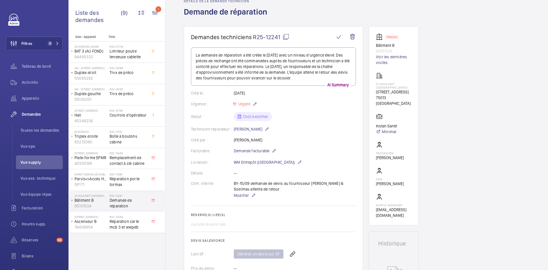
scroll to position [29, 0]
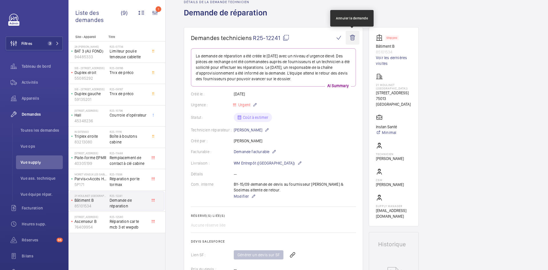
click at [353, 37] on wm-front-icon-button at bounding box center [353, 38] width 14 height 14
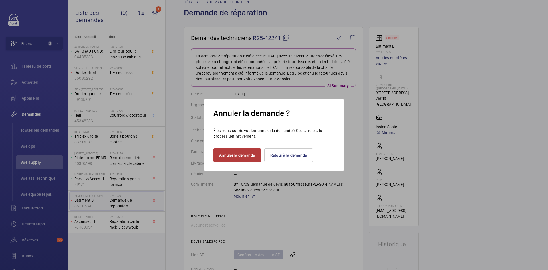
click at [247, 158] on button "Annuler la demande" at bounding box center [237, 155] width 47 height 14
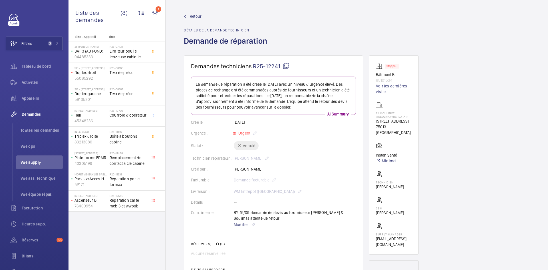
scroll to position [0, 0]
click at [196, 15] on span "Retour" at bounding box center [196, 17] width 12 height 6
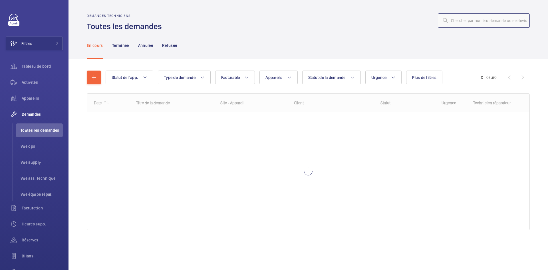
click at [459, 22] on input "text" at bounding box center [484, 20] width 92 height 14
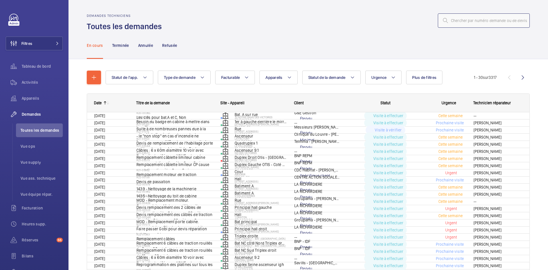
paste input "R25-12124"
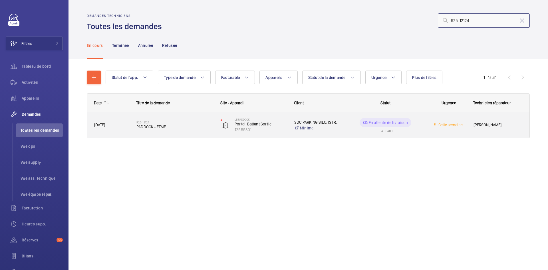
type input "R25-12124"
click at [114, 126] on span "[DATE]" at bounding box center [111, 125] width 35 height 7
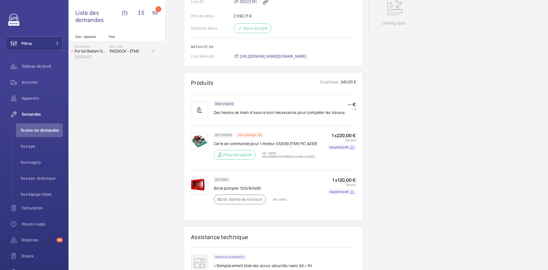
scroll to position [303, 0]
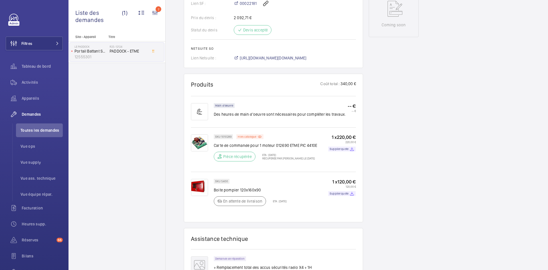
click at [196, 196] on img at bounding box center [199, 187] width 17 height 17
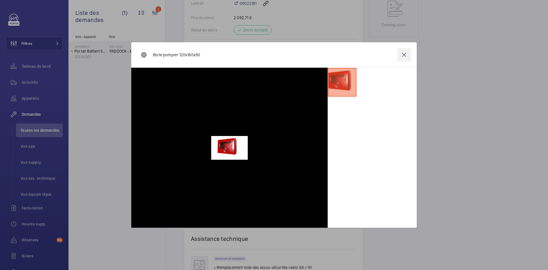
click at [405, 56] on wm-front-icon-button at bounding box center [404, 55] width 14 height 14
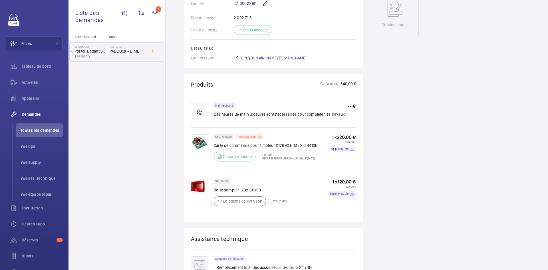
click at [307, 61] on span "[URL][DOMAIN_NAME][DOMAIN_NAME]" at bounding box center [273, 58] width 67 height 6
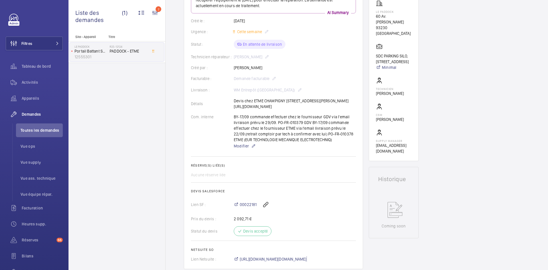
scroll to position [17, 0]
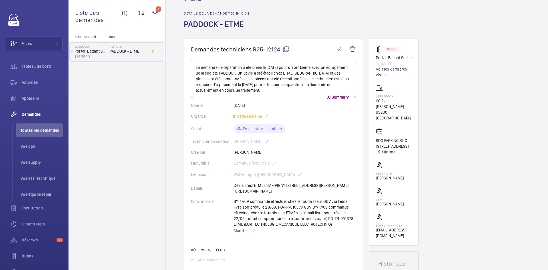
click at [286, 50] on mat-icon at bounding box center [286, 49] width 7 height 7
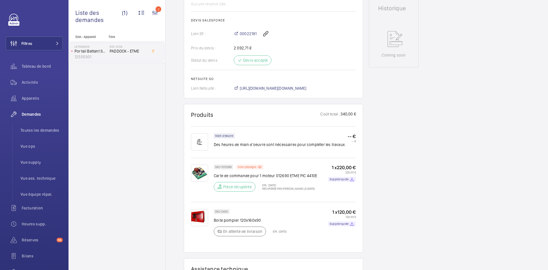
scroll to position [274, 0]
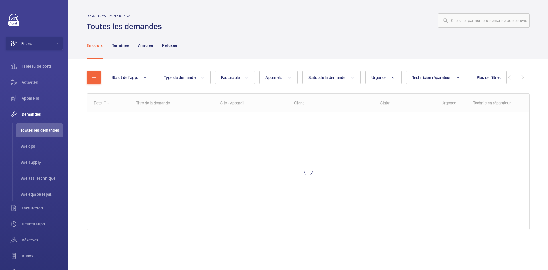
click at [476, 23] on input "text" at bounding box center [484, 20] width 92 height 14
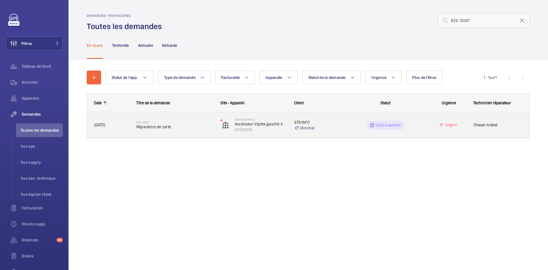
type input "R25-12087"
click at [127, 121] on div "[DATE]" at bounding box center [108, 125] width 42 height 18
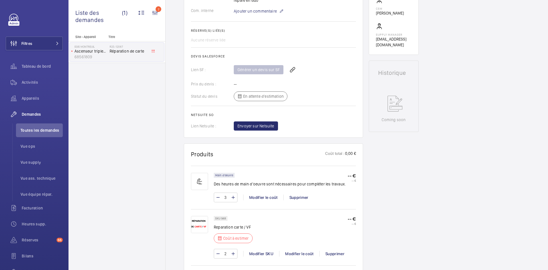
scroll to position [274, 0]
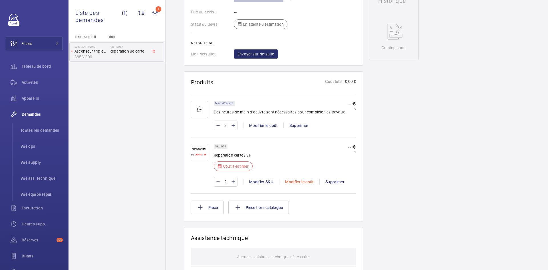
click at [303, 180] on div "Modifier le coût" at bounding box center [299, 182] width 40 height 6
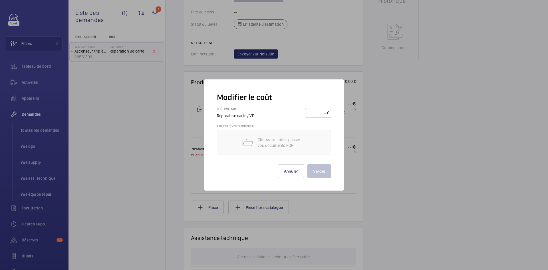
click at [317, 112] on input "number" at bounding box center [317, 112] width 20 height 9
type input "435"
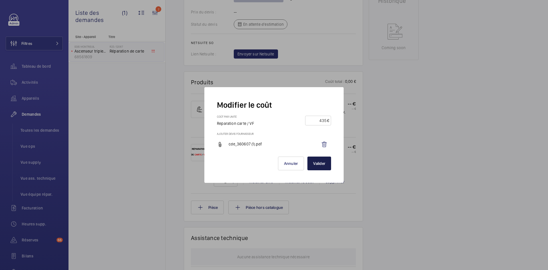
click at [323, 165] on button "Valider" at bounding box center [319, 163] width 24 height 14
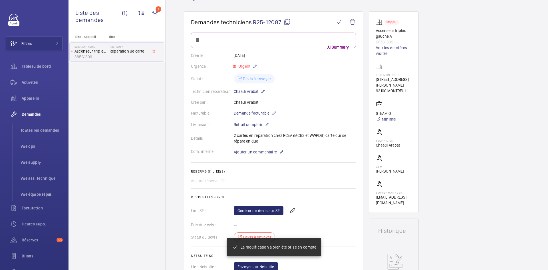
scroll to position [0, 0]
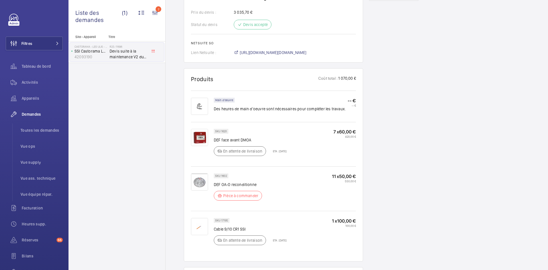
scroll to position [343, 0]
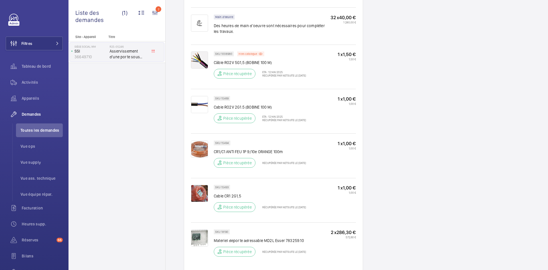
scroll to position [430, 0]
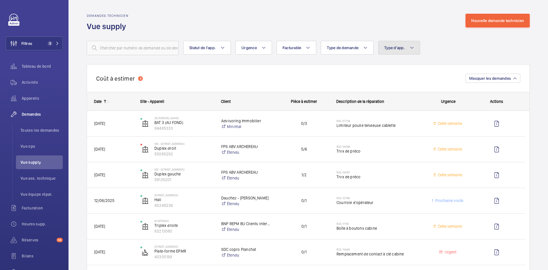
click at [414, 43] on button "Type d'app." at bounding box center [399, 48] width 42 height 14
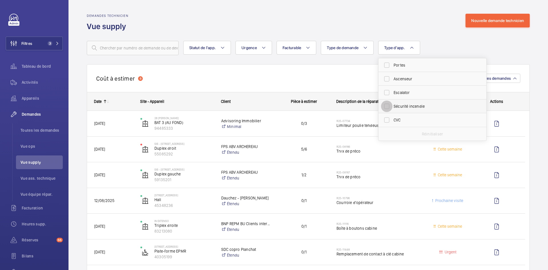
click at [386, 106] on input "Sécurité incendie" at bounding box center [386, 105] width 11 height 11
checkbox input "true"
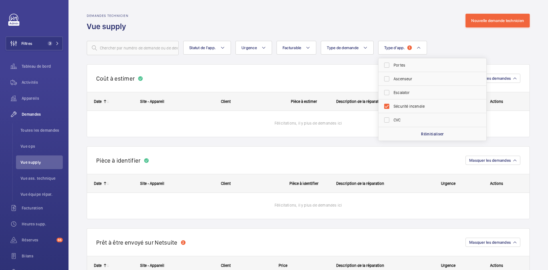
click at [377, 22] on div "Demandes technicien Vue supply Nouvelle demande technicien" at bounding box center [308, 23] width 443 height 18
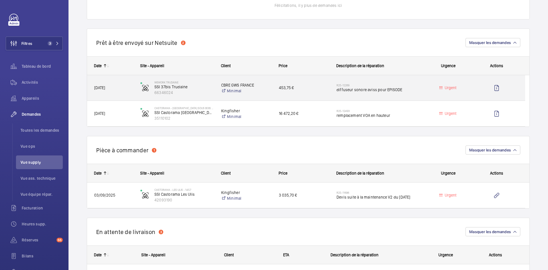
scroll to position [200, 0]
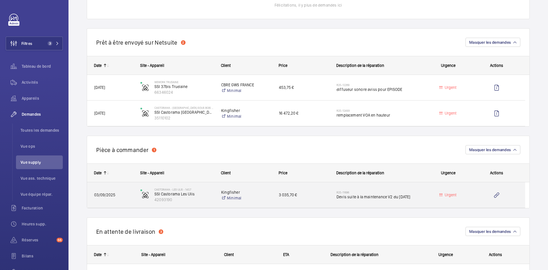
click at [129, 195] on span "03/09/2025" at bounding box center [113, 195] width 39 height 7
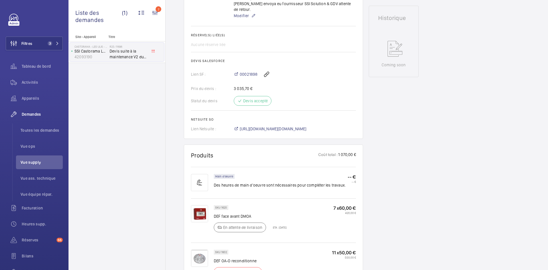
scroll to position [285, 0]
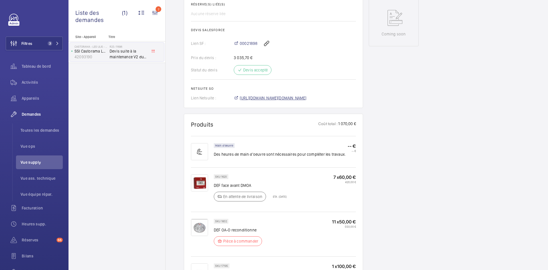
click at [307, 95] on span "[URL][DOMAIN_NAME][DOMAIN_NAME]" at bounding box center [273, 98] width 67 height 6
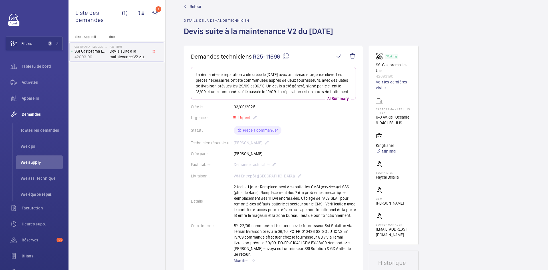
scroll to position [0, 0]
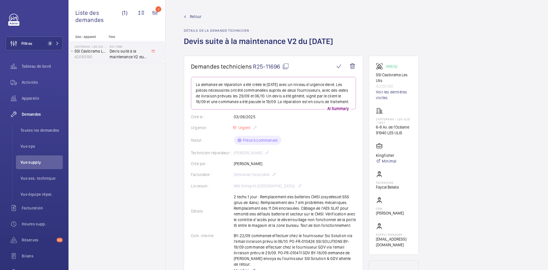
click at [284, 64] on mat-icon at bounding box center [285, 66] width 7 height 7
click at [194, 15] on span "Retour" at bounding box center [196, 17] width 12 height 6
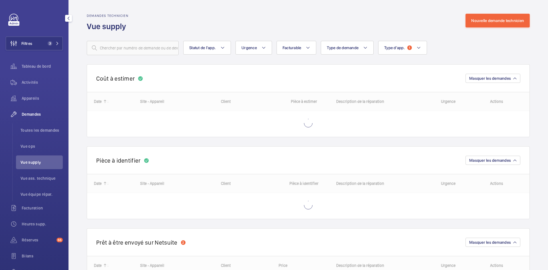
click at [35, 162] on span "Vue supply" at bounding box center [42, 162] width 42 height 6
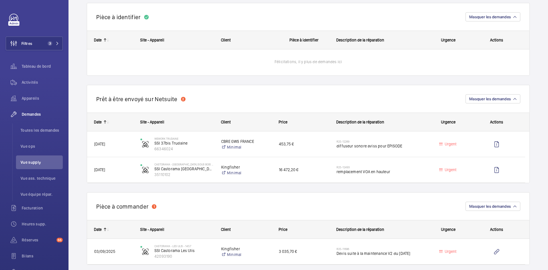
scroll to position [143, 0]
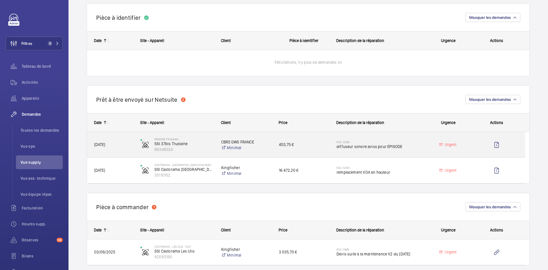
click at [135, 142] on div "WeWork Trudaine SSI 37bis Trudaine 66346024" at bounding box center [174, 144] width 80 height 23
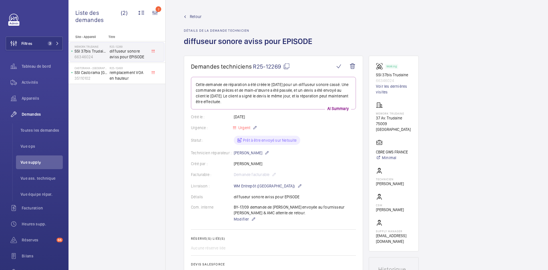
click at [191, 15] on span "Retour" at bounding box center [196, 17] width 12 height 6
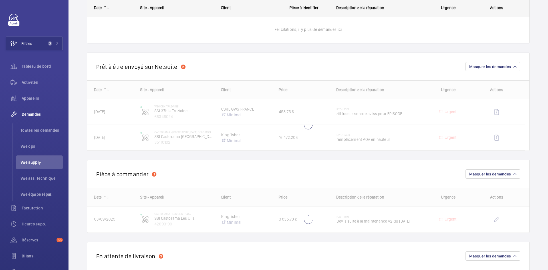
scroll to position [200, 0]
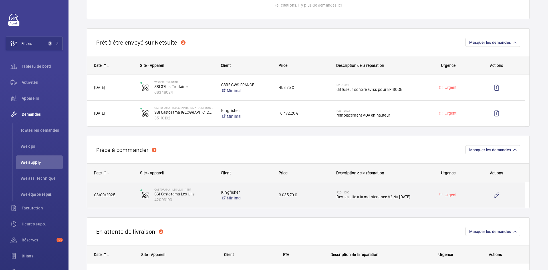
click at [131, 191] on div "03/09/2025" at bounding box center [110, 195] width 46 height 18
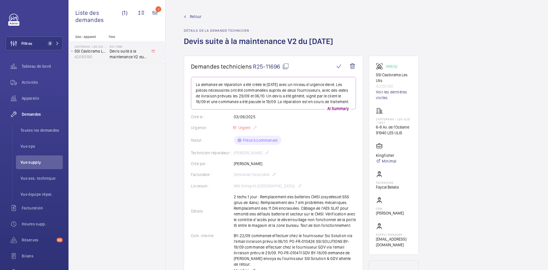
click at [194, 15] on span "Retour" at bounding box center [196, 17] width 12 height 6
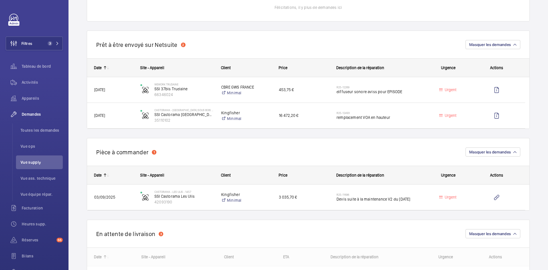
scroll to position [200, 0]
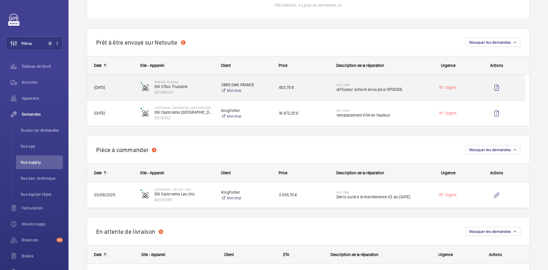
click at [128, 87] on span "15/09/2025" at bounding box center [113, 87] width 39 height 7
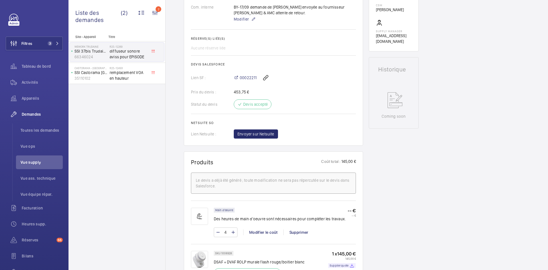
scroll to position [228, 0]
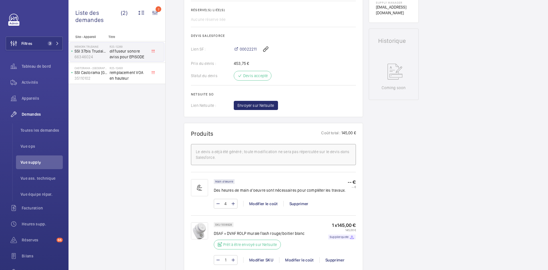
click at [199, 229] on img at bounding box center [199, 230] width 17 height 17
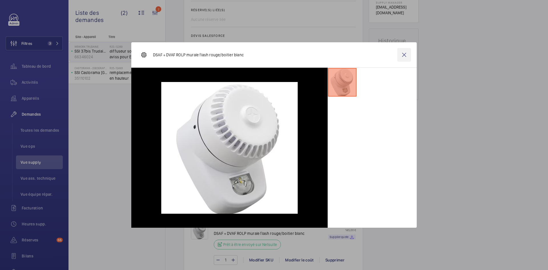
click at [404, 56] on wm-front-icon-button at bounding box center [404, 55] width 14 height 14
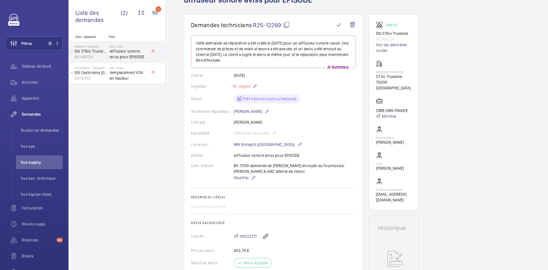
scroll to position [29, 0]
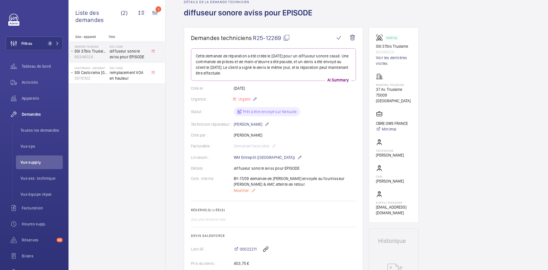
click at [245, 190] on span "Modifier" at bounding box center [241, 191] width 15 height 6
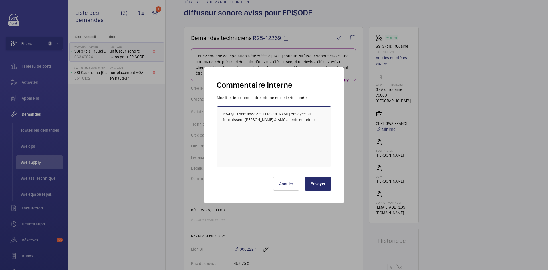
click at [223, 110] on textarea "BY-17/09 demande de devis envoyée au fournisseur Aviss & AMC attente de retour." at bounding box center [274, 136] width 114 height 61
click at [227, 111] on textarea "BY-17/09 demande de devis envoyée au fournisseur Aviss & AMC attente de retour." at bounding box center [274, 136] width 114 height 61
type textarea "BY-22/09 terminer à la demande OPS ludo & Olivier BY-17/09 demande de devis env…"
click at [323, 183] on button "Envoyer" at bounding box center [318, 184] width 26 height 14
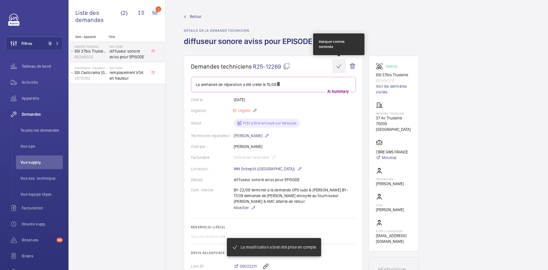
click at [338, 67] on wm-front-icon-button at bounding box center [339, 66] width 14 height 14
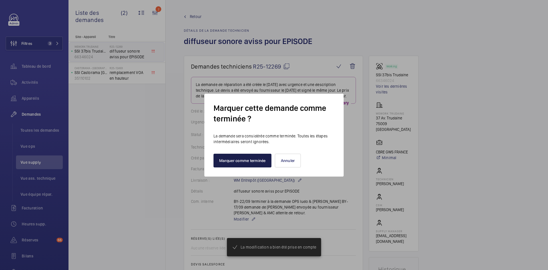
click at [257, 162] on button "Marquer comme terminée" at bounding box center [243, 161] width 58 height 14
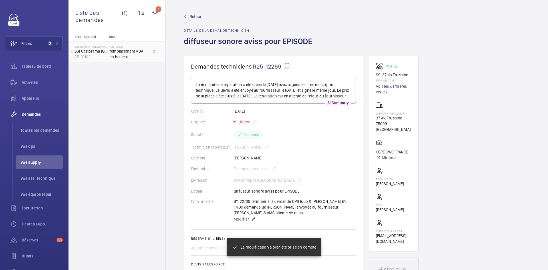
click at [111, 55] on span "remplacement VOA en hauteur" at bounding box center [129, 53] width 38 height 11
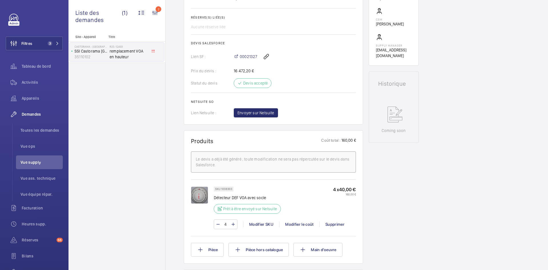
scroll to position [200, 0]
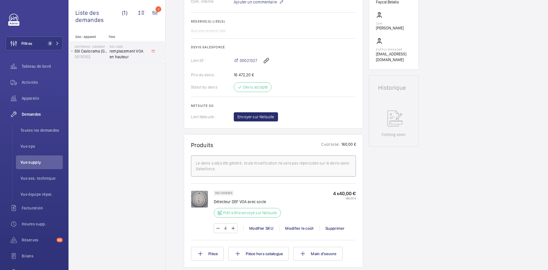
click at [204, 199] on img at bounding box center [199, 198] width 17 height 17
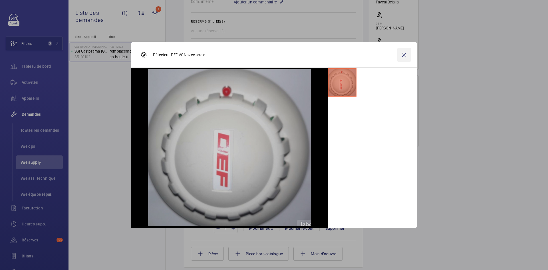
click at [403, 57] on wm-front-icon-button at bounding box center [404, 55] width 14 height 14
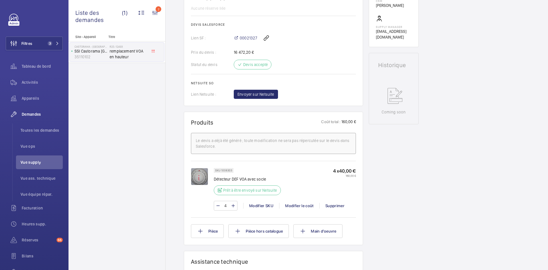
scroll to position [257, 0]
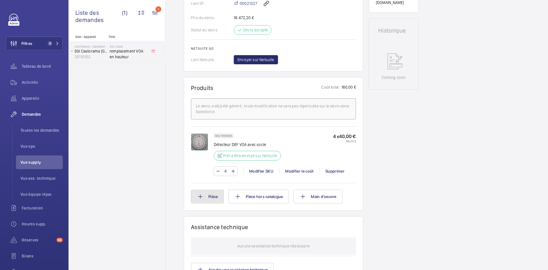
click at [217, 196] on button "Pièce" at bounding box center [207, 197] width 33 height 14
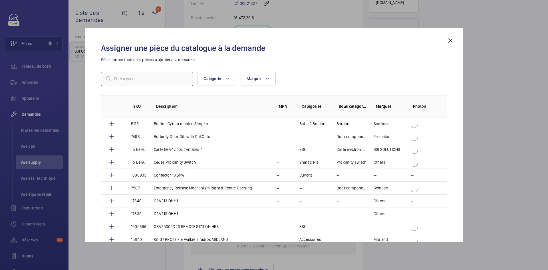
click at [162, 80] on input "text" at bounding box center [147, 79] width 92 height 14
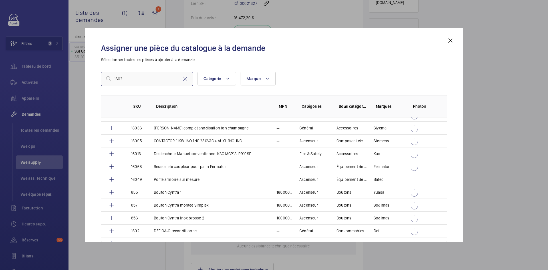
scroll to position [400, 0]
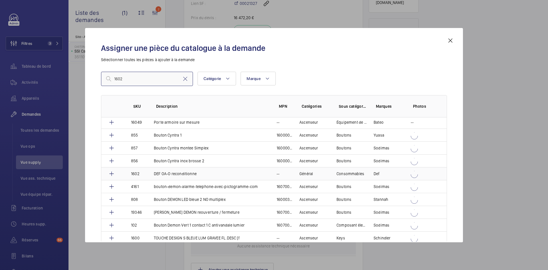
type input "1602"
click at [144, 173] on td "1602" at bounding box center [135, 173] width 23 height 13
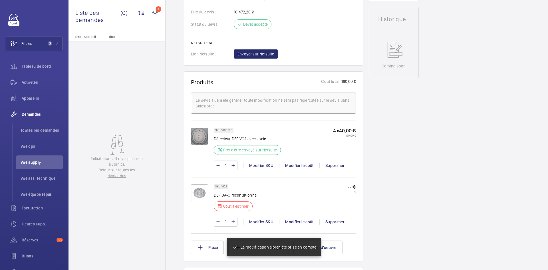
scroll to position [274, 0]
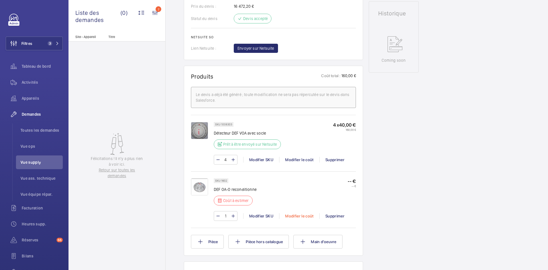
click at [301, 219] on div "Modifier le coût" at bounding box center [299, 216] width 40 height 6
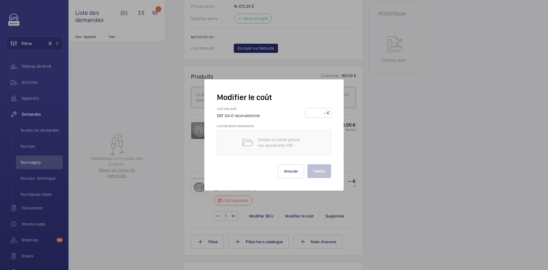
click at [321, 110] on input "number" at bounding box center [317, 112] width 20 height 9
type input "40"
click at [323, 170] on button "Valider" at bounding box center [319, 171] width 24 height 14
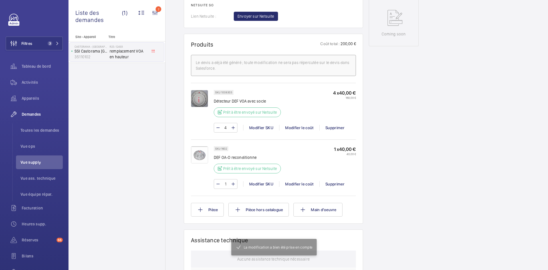
scroll to position [303, 0]
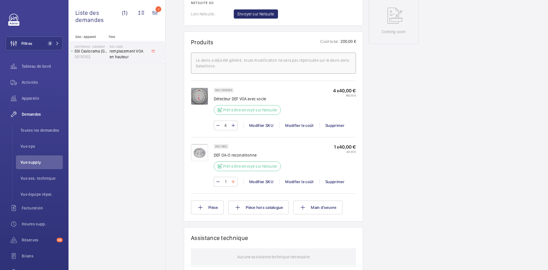
click at [233, 185] on mat-icon at bounding box center [233, 181] width 5 height 7
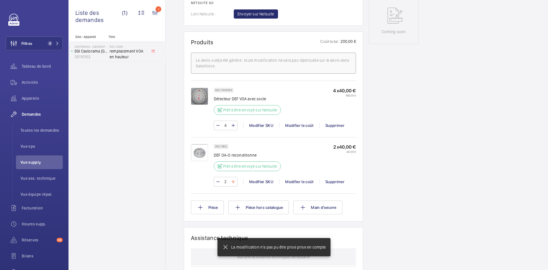
click at [233, 185] on mat-icon at bounding box center [233, 181] width 5 height 7
click at [232, 186] on wm-front-input-numeric-stepper "3" at bounding box center [226, 182] width 24 height 10
click at [232, 185] on mat-icon at bounding box center [233, 181] width 5 height 7
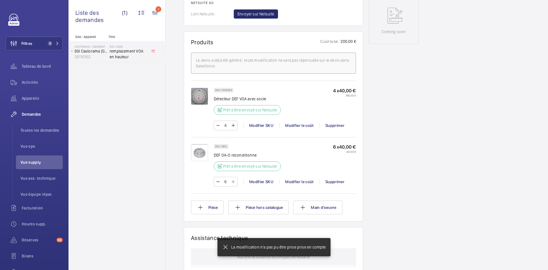
click at [232, 185] on mat-icon at bounding box center [233, 181] width 5 height 7
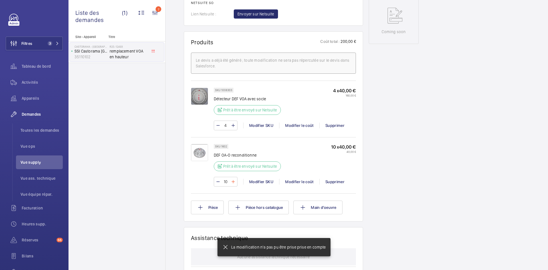
type input "11"
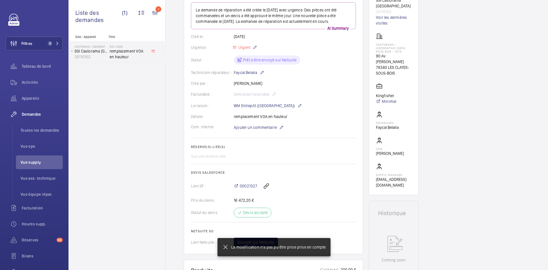
scroll to position [0, 0]
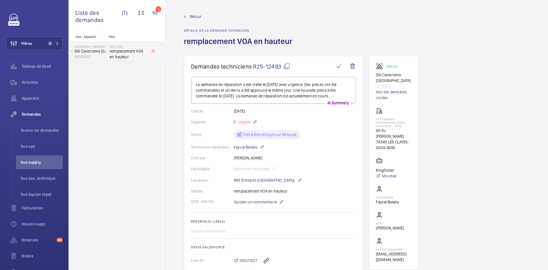
click at [289, 65] on mat-icon at bounding box center [286, 66] width 7 height 7
click at [288, 64] on mat-icon at bounding box center [286, 66] width 7 height 7
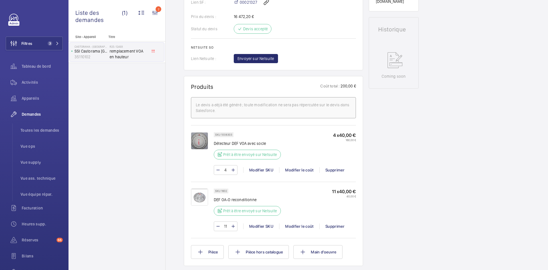
scroll to position [285, 0]
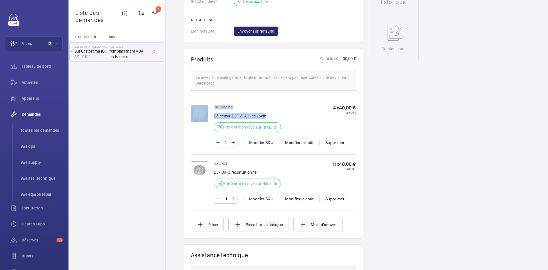
drag, startPoint x: 268, startPoint y: 121, endPoint x: 214, endPoint y: 122, distance: 54.2
click at [214, 122] on div "SKU 1008303 Détecteur DEF VOA avec socle Prêt à être envoyé sur Netsuite 4 x 40…" at bounding box center [273, 129] width 165 height 48
drag, startPoint x: 218, startPoint y: 120, endPoint x: 258, endPoint y: 111, distance: 40.9
click at [258, 111] on div "SKU 1008303 Détecteur DEF VOA avec socle Prêt à être envoyé sur Netsuite" at bounding box center [249, 120] width 71 height 31
drag, startPoint x: 266, startPoint y: 121, endPoint x: 222, endPoint y: 121, distance: 44.0
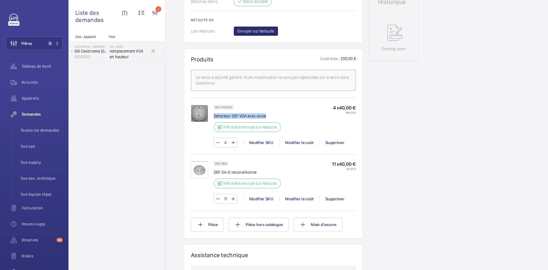
click at [215, 119] on p "Détecteur DEF VOA avec socle" at bounding box center [249, 116] width 71 height 6
copy p "Détecteur DEF VOA avec socle"
click at [265, 145] on div "Modifier SKU" at bounding box center [261, 143] width 36 height 6
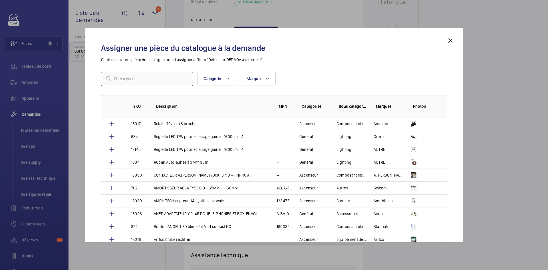
click at [143, 80] on input "text" at bounding box center [147, 79] width 92 height 14
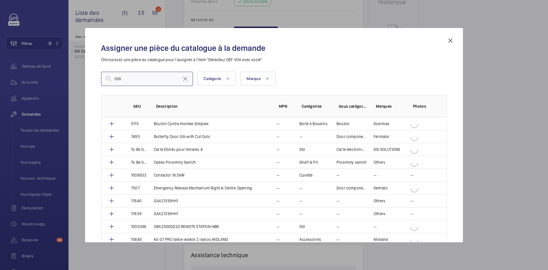
type input "3989"
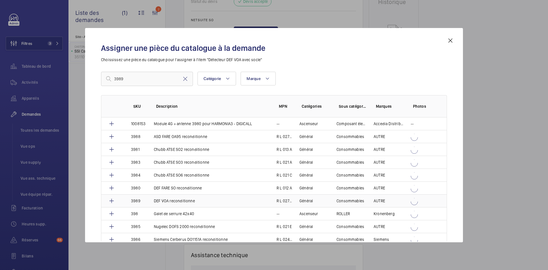
click at [148, 200] on td "DEF VOA reconditionne" at bounding box center [208, 200] width 123 height 13
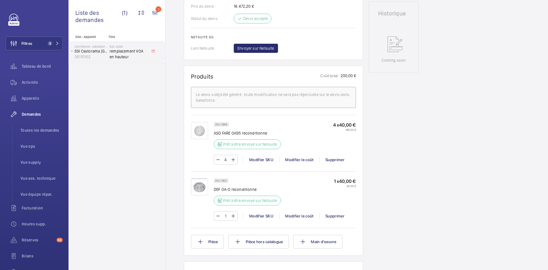
scroll to position [274, 0]
click at [258, 160] on div "Modifier SKU" at bounding box center [261, 160] width 36 height 6
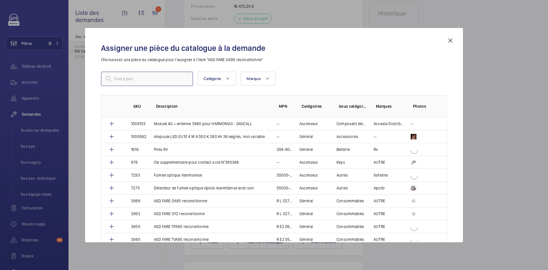
click at [153, 80] on input "text" at bounding box center [147, 79] width 92 height 14
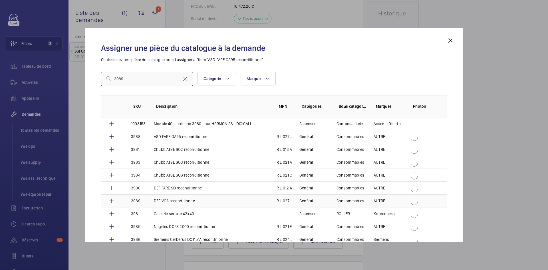
type input "3989"
click at [143, 200] on td "3989" at bounding box center [135, 200] width 23 height 13
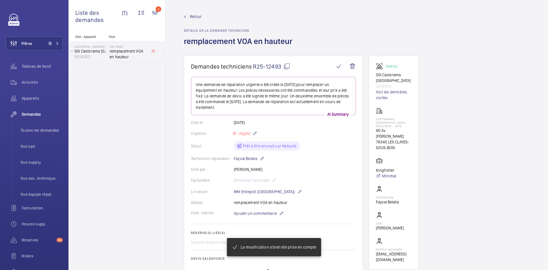
scroll to position [331, 0]
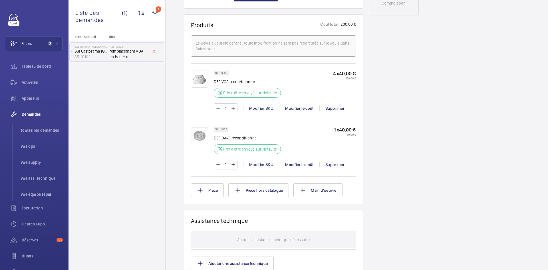
click at [227, 162] on input "1" at bounding box center [225, 164] width 11 height 9
type input "11"
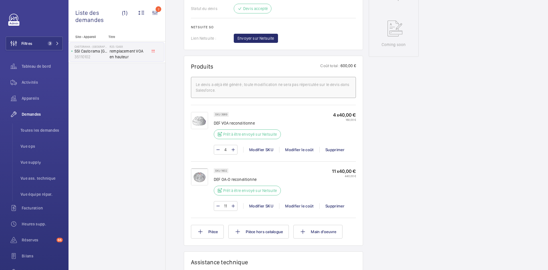
scroll to position [274, 0]
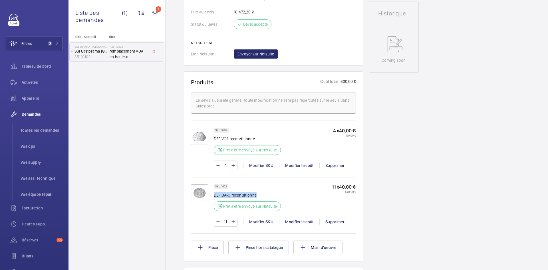
drag, startPoint x: 257, startPoint y: 194, endPoint x: 227, endPoint y: 192, distance: 29.5
click at [214, 196] on p "DEF OA-O reconditionne" at bounding box center [249, 195] width 71 height 6
copy p "DEF OA-O reconditionne"
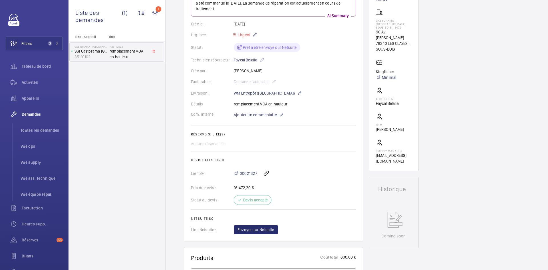
scroll to position [46, 0]
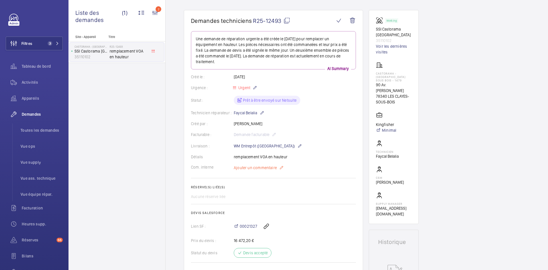
click at [246, 169] on span "Ajouter un commentaire" at bounding box center [255, 168] width 43 height 6
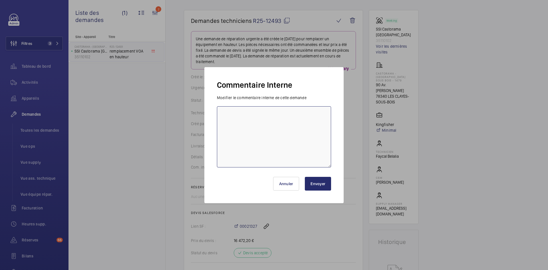
click at [235, 116] on textarea at bounding box center [274, 136] width 114 height 61
type textarea "BY-22/09 demande de devis envoyée au fournisseur Diel attente de retour."
click at [323, 183] on button "Envoyer" at bounding box center [318, 184] width 26 height 14
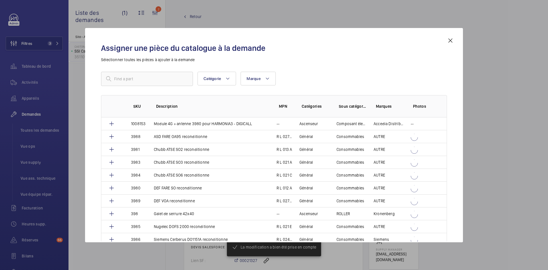
scroll to position [371, 0]
click at [152, 80] on input "text" at bounding box center [147, 79] width 92 height 14
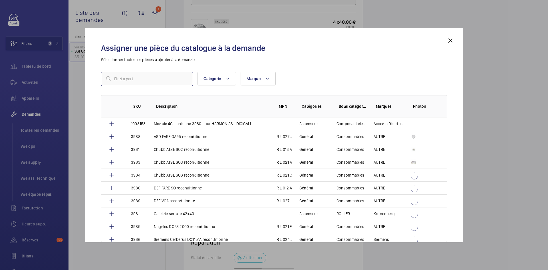
click at [149, 78] on input "text" at bounding box center [147, 79] width 92 height 14
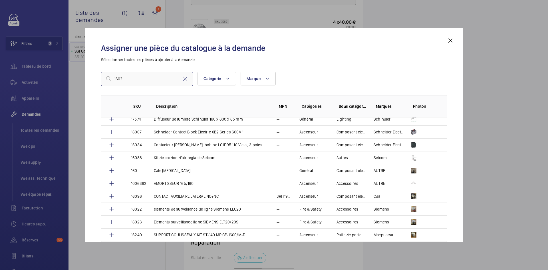
scroll to position [1558, 0]
type input "1"
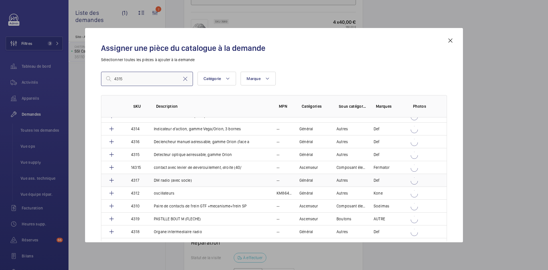
scroll to position [0, 0]
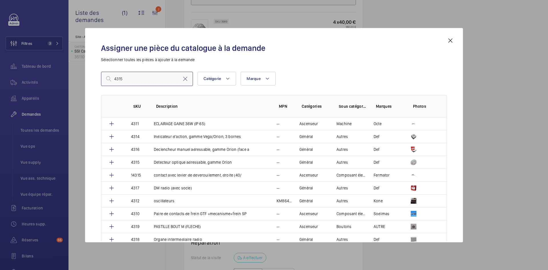
type input "4315"
click at [449, 38] on mat-icon at bounding box center [450, 40] width 7 height 7
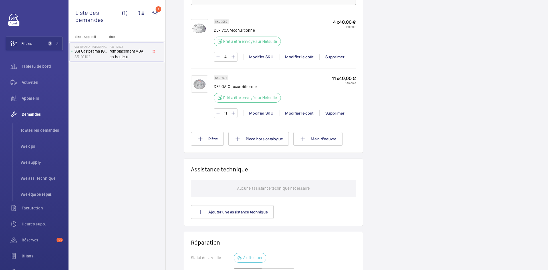
scroll to position [80, 0]
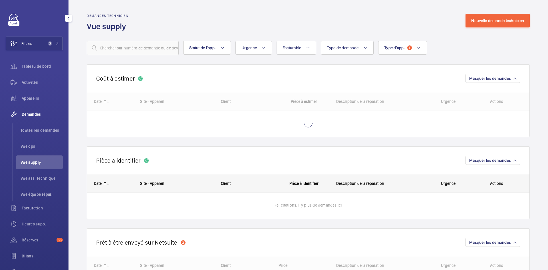
click at [39, 158] on li "Vue supply" at bounding box center [39, 162] width 47 height 14
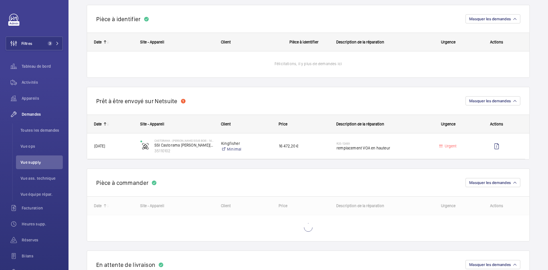
scroll to position [143, 0]
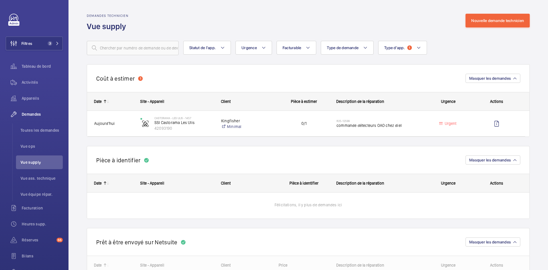
scroll to position [29, 0]
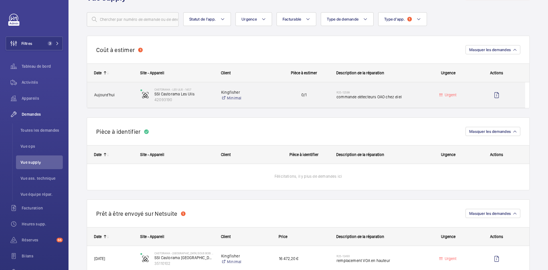
click at [125, 92] on span "Aujourd'hui" at bounding box center [113, 95] width 39 height 7
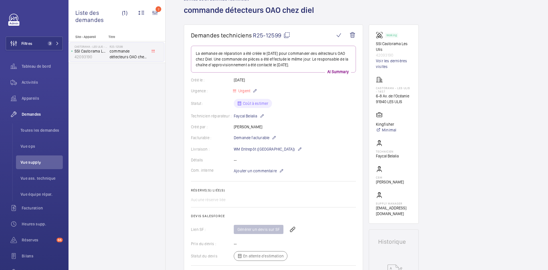
scroll to position [29, 0]
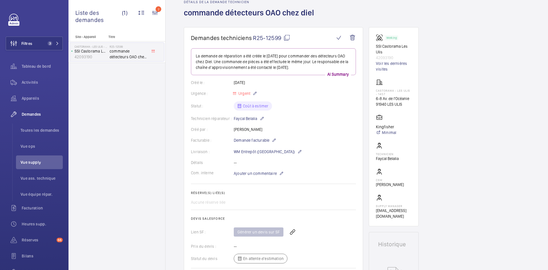
click at [287, 37] on mat-icon at bounding box center [286, 37] width 7 height 7
click at [289, 35] on mat-icon at bounding box center [286, 37] width 7 height 7
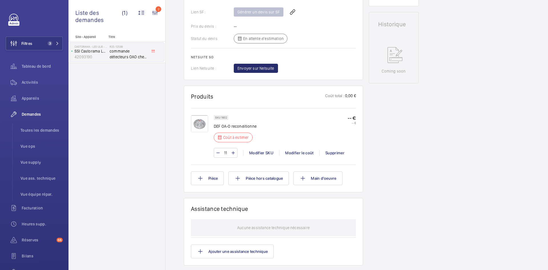
scroll to position [285, 0]
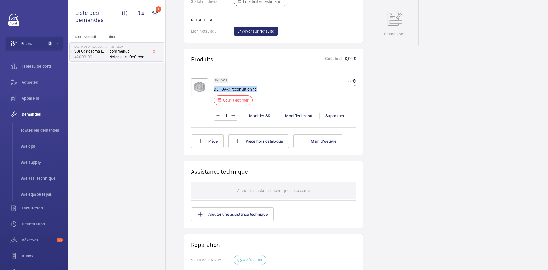
drag, startPoint x: 257, startPoint y: 87, endPoint x: 222, endPoint y: 87, distance: 34.8
click at [215, 89] on div "SKU 1602 DEF OA-O reconditionne Coût à estimer -- € -- €" at bounding box center [285, 93] width 142 height 31
drag, startPoint x: 223, startPoint y: 87, endPoint x: 246, endPoint y: 82, distance: 23.9
click at [246, 82] on div "SKU 1602 DEF OA-O reconditionne Coût à estimer" at bounding box center [235, 93] width 43 height 31
drag, startPoint x: 256, startPoint y: 89, endPoint x: 214, endPoint y: 90, distance: 41.4
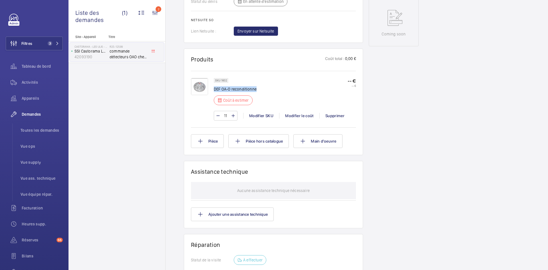
click at [214, 90] on p "DEF OA-O reconditionne" at bounding box center [235, 89] width 43 height 6
copy p "DEF OA-O reconditionne"
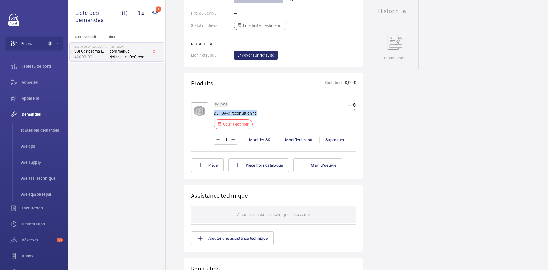
scroll to position [228, 0]
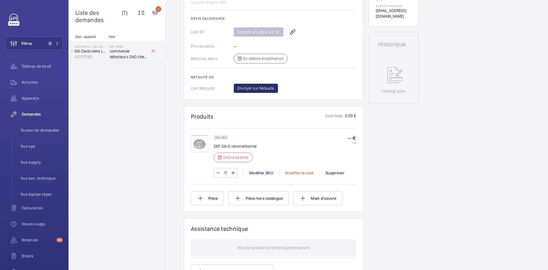
click at [302, 173] on div "Modifier le coût" at bounding box center [299, 173] width 40 height 6
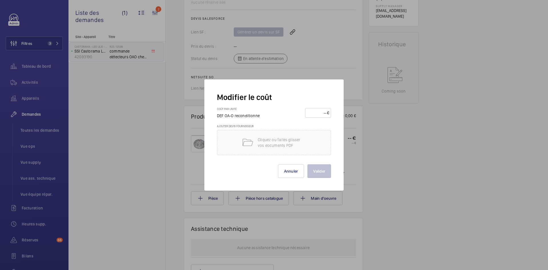
click at [320, 112] on input "number" at bounding box center [317, 112] width 20 height 9
type input "40"
click at [319, 170] on button "Valider" at bounding box center [319, 171] width 24 height 14
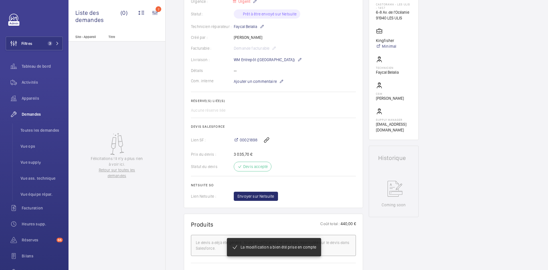
scroll to position [63, 0]
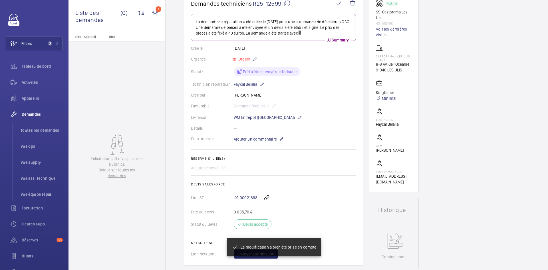
click at [258, 140] on wm-front-card-body "La demande de réparation a été créée le 22 septembre 2025 pour une commande de …" at bounding box center [273, 136] width 165 height 244
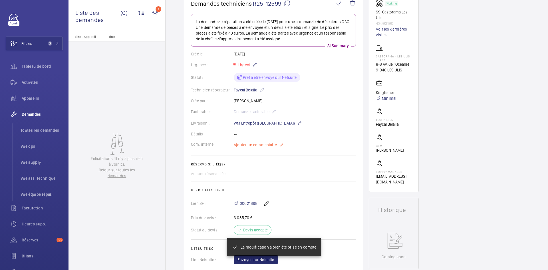
click at [249, 145] on span "Ajouter un commentaire" at bounding box center [255, 145] width 43 height 6
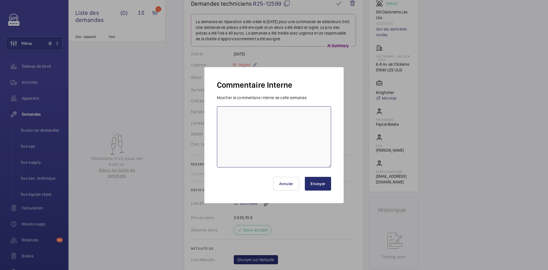
click at [239, 127] on textarea at bounding box center [274, 136] width 114 height 61
type textarea "BY-22/09 demande de devis envoyée au fournisseur Diel attente de retour."
click at [316, 184] on button "Envoyer" at bounding box center [318, 184] width 26 height 14
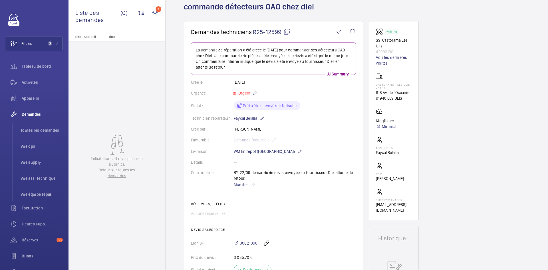
scroll to position [0, 0]
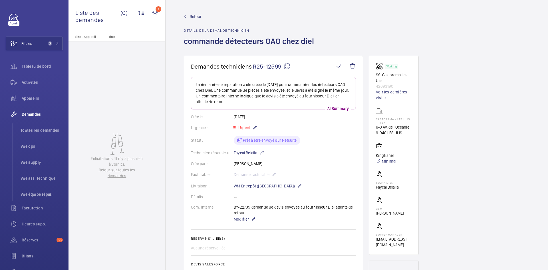
click at [201, 18] on span "Retour" at bounding box center [196, 17] width 12 height 6
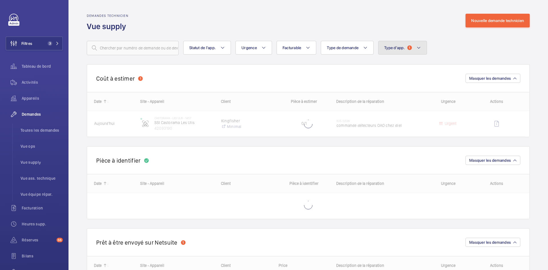
click at [414, 48] on button "Type d'app. 1" at bounding box center [402, 48] width 49 height 14
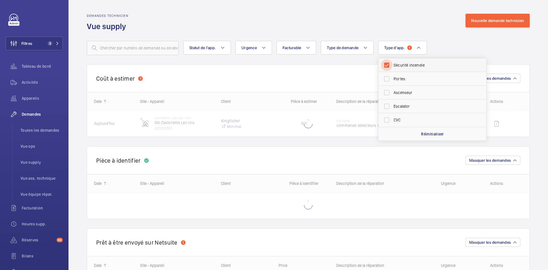
click at [392, 62] on input "Sécurité incendie" at bounding box center [386, 64] width 11 height 11
checkbox input "false"
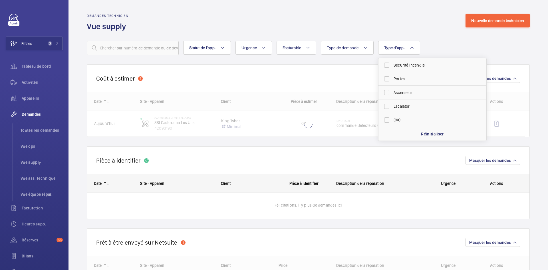
click at [388, 21] on div "Demandes technicien Vue supply Nouvelle demande technicien" at bounding box center [308, 23] width 443 height 18
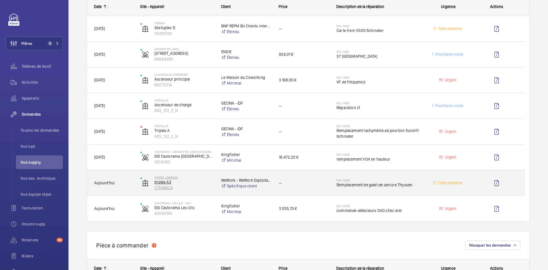
scroll to position [428, 0]
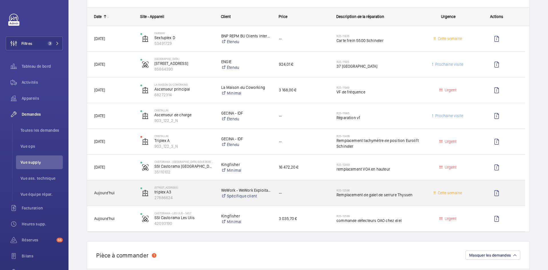
click at [132, 194] on span "Aujourd'hui" at bounding box center [113, 193] width 39 height 7
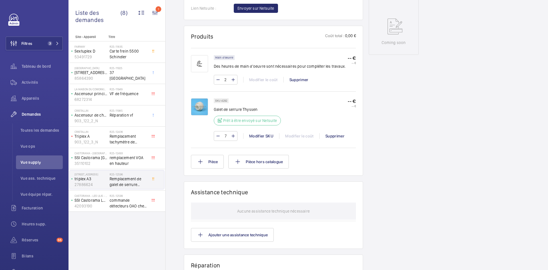
scroll to position [285, 0]
drag, startPoint x: 228, startPoint y: 99, endPoint x: 221, endPoint y: 100, distance: 6.7
click at [221, 100] on div "SKU 4292" at bounding box center [221, 100] width 15 height 5
copy p "4292"
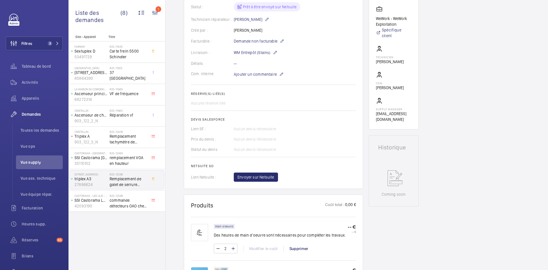
scroll to position [188, 0]
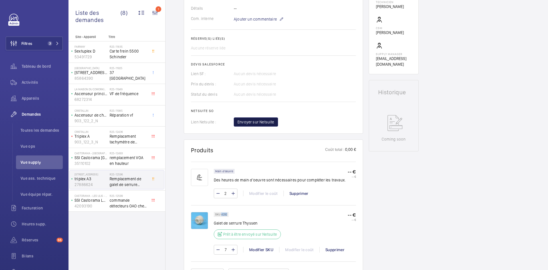
click at [267, 122] on span "Envoyer sur Netsuite" at bounding box center [255, 122] width 37 height 6
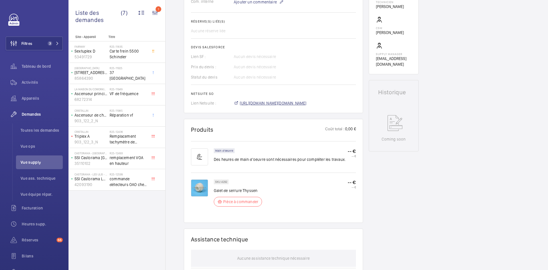
click at [306, 101] on span "[URL][DOMAIN_NAME][DOMAIN_NAME]" at bounding box center [273, 103] width 67 height 6
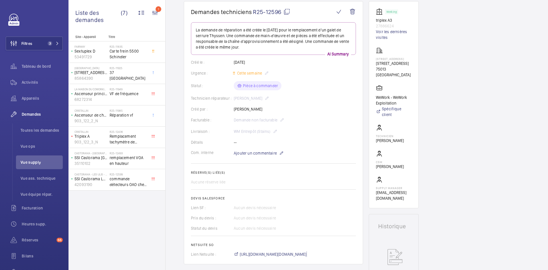
scroll to position [6, 0]
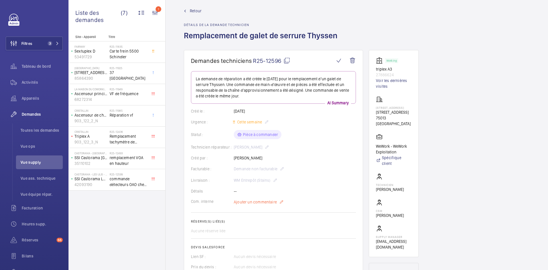
click at [254, 200] on span "Ajouter un commentaire" at bounding box center [255, 202] width 43 height 6
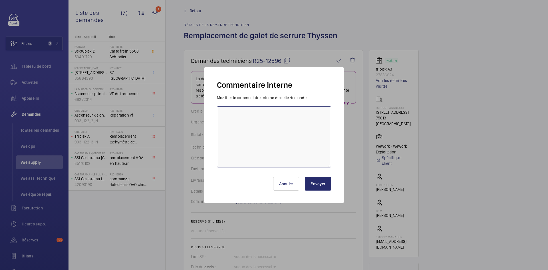
click at [243, 121] on textarea at bounding box center [274, 136] width 114 height 61
paste textarea "BY-22/09 commande effectuer chez le fournisseur [PERSON_NAME] via le site livra…"
type textarea "BY-22/09 commande effectuer chez le fournisseur [PERSON_NAME] via le site livra…"
click at [325, 183] on button "Envoyer" at bounding box center [318, 184] width 26 height 14
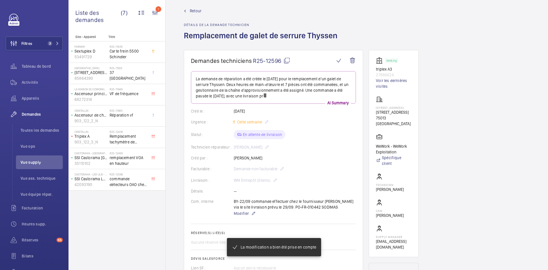
click at [196, 9] on span "Retour" at bounding box center [196, 11] width 12 height 6
